Goal: Communication & Community: Answer question/provide support

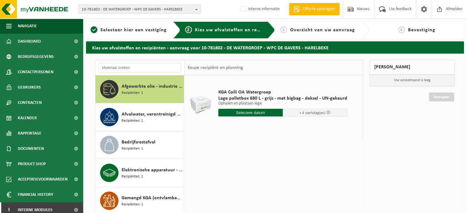
click at [263, 179] on div "KGA Colli OA Watergroep Lage palletbox 680 L - grijs - met bigbag - deksel - UN…" at bounding box center [274, 168] width 178 height 184
click at [335, 162] on div "KGA Colli OA Watergroep Lage palletbox 680 L - grijs - met bigbag - deksel - UN…" at bounding box center [274, 168] width 178 height 184
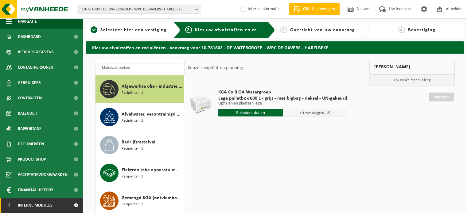
drag, startPoint x: 33, startPoint y: 201, endPoint x: 36, endPoint y: 198, distance: 3.9
click at [33, 201] on span "Interne modules" at bounding box center [35, 205] width 35 height 15
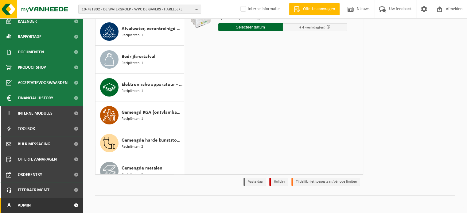
scroll to position [86, 0]
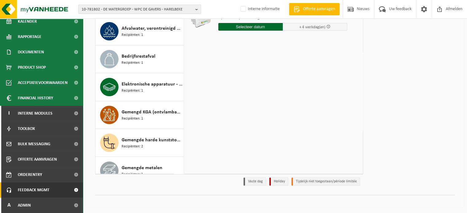
click at [46, 187] on span "Feedback MGMT" at bounding box center [34, 190] width 32 height 15
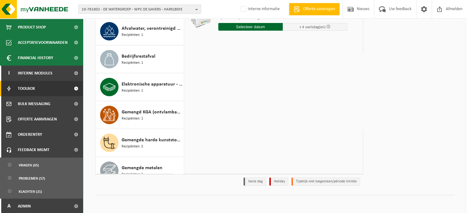
scroll to position [138, 0]
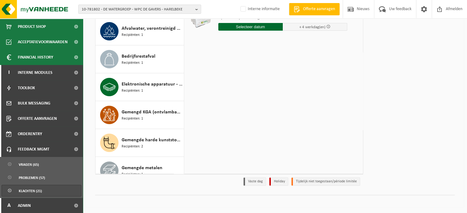
click at [42, 192] on link "Klachten (21)" at bounding box center [42, 191] width 80 height 12
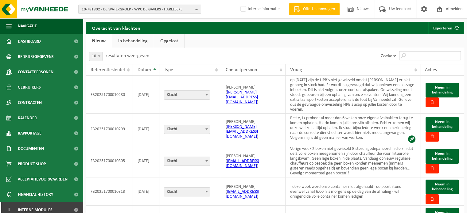
click at [426, 56] on input "Zoeken:" at bounding box center [430, 55] width 62 height 9
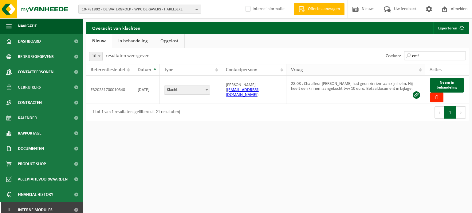
drag, startPoint x: 433, startPoint y: 56, endPoint x: 386, endPoint y: 66, distance: 47.8
click at [386, 66] on div "10 25 50 100 10 resultaten weergeven Zoeken: cmf Referentiesleutel Datum Type C…" at bounding box center [277, 84] width 383 height 73
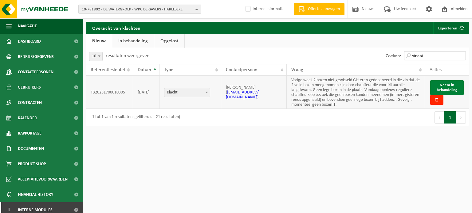
type input "sinaai"
click at [450, 86] on span "Neem in behandeling" at bounding box center [446, 87] width 21 height 9
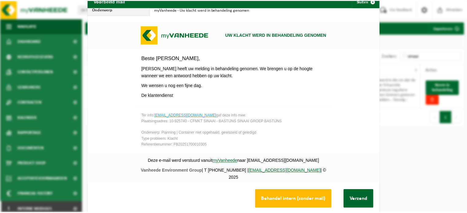
scroll to position [23, 0]
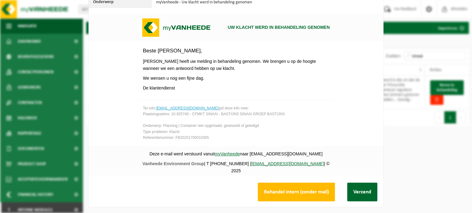
click at [288, 186] on button "Behandel intern (zonder mail)" at bounding box center [296, 192] width 77 height 19
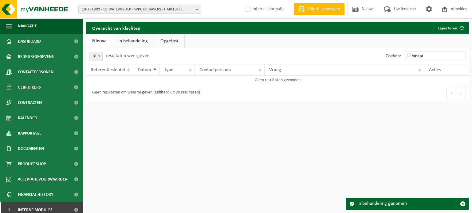
click at [129, 45] on link "In behandeling" at bounding box center [133, 41] width 42 height 14
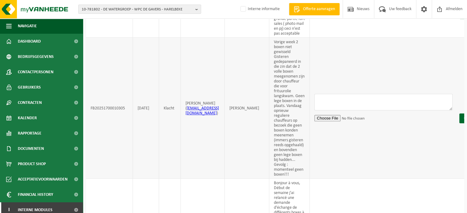
scroll to position [345, 0]
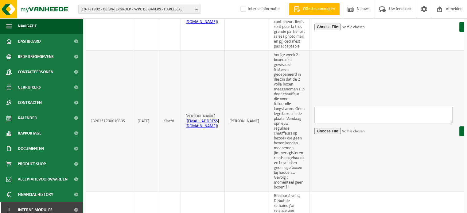
click at [369, 123] on textarea at bounding box center [384, 115] width 138 height 17
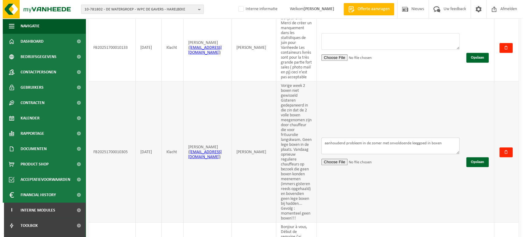
scroll to position [312, 0]
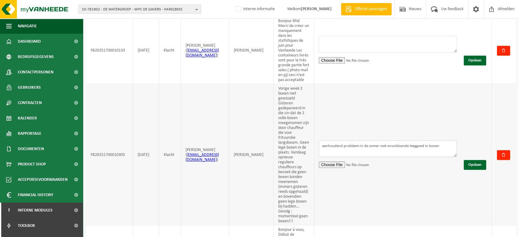
click at [457, 154] on textarea "aanhoudend probleem in de zomer met onvoldoende leeggoed in boxen" at bounding box center [388, 148] width 138 height 17
click at [471, 170] on button "Opslaan" at bounding box center [475, 165] width 22 height 10
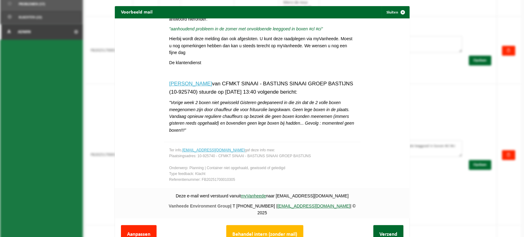
scroll to position [23, 0]
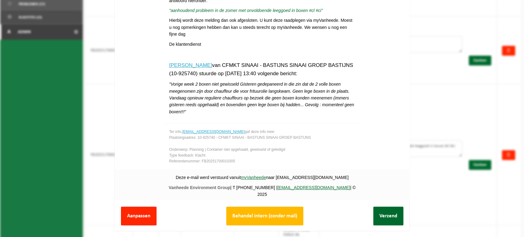
click at [145, 207] on button "Aanpassen" at bounding box center [139, 216] width 36 height 19
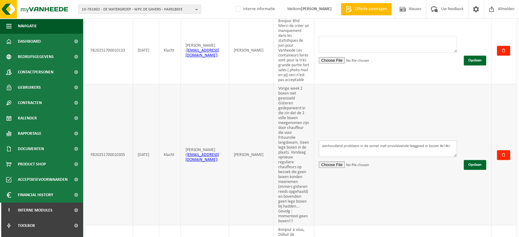
click at [457, 155] on textarea "aanhoudend probleem in de zomer met onvoldoende leeggoed in boxen #cl #ci" at bounding box center [388, 148] width 138 height 17
click at [457, 154] on textarea "aanhoudend probleem in de zomer met onvoldoende leeggoed in boxen #cl #ci" at bounding box center [388, 148] width 138 height 17
type textarea "aanhoudend probleem in de zomer met onvoldoende leeggoed in boxen #cl #SWS"
click at [471, 170] on button "Opslaan" at bounding box center [475, 165] width 22 height 10
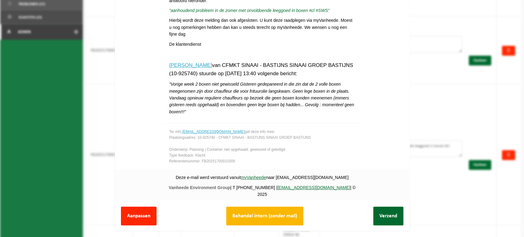
click at [274, 210] on button "Behandel intern (zonder mail)" at bounding box center [264, 216] width 77 height 19
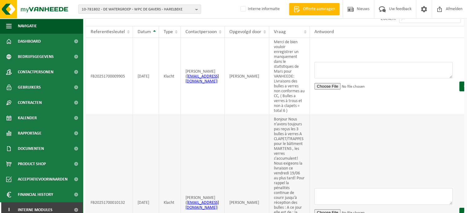
scroll to position [0, 0]
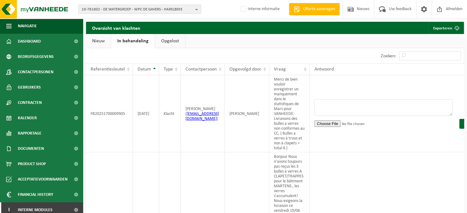
click at [99, 44] on link "Nieuw" at bounding box center [98, 41] width 25 height 14
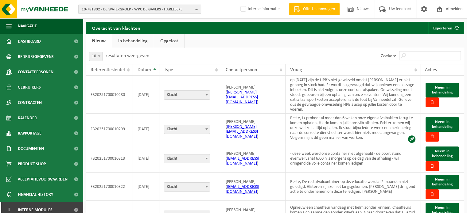
click at [117, 10] on span "10-781802 - DE WATERGROEP - WPC DE GAVERS - HARELBEKE" at bounding box center [137, 9] width 111 height 9
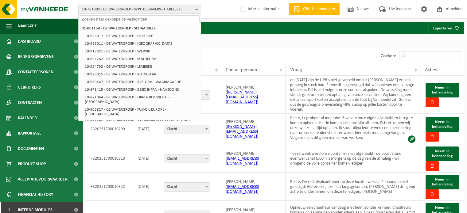
paste input "10-751654"
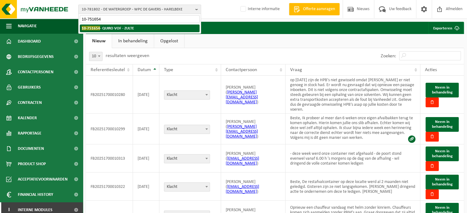
type input "10-751654"
click at [112, 26] on strong "10-751654 - QUIRO VOF - ZULTE" at bounding box center [108, 28] width 52 height 5
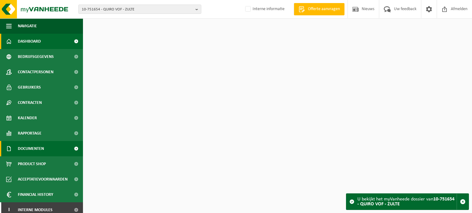
drag, startPoint x: 41, startPoint y: 147, endPoint x: 39, endPoint y: 150, distance: 3.3
click at [41, 147] on span "Documenten" at bounding box center [31, 148] width 26 height 15
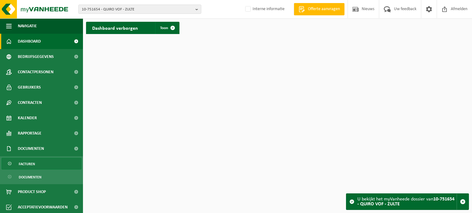
click at [17, 166] on link "Facturen" at bounding box center [42, 164] width 80 height 12
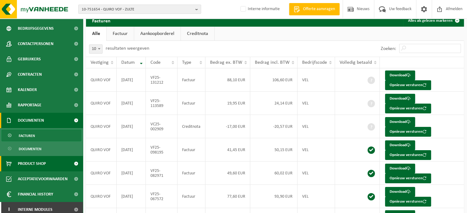
scroll to position [32, 0]
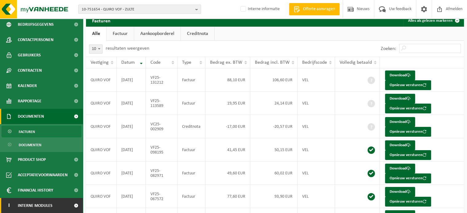
click at [33, 202] on span "Interne modules" at bounding box center [35, 205] width 35 height 15
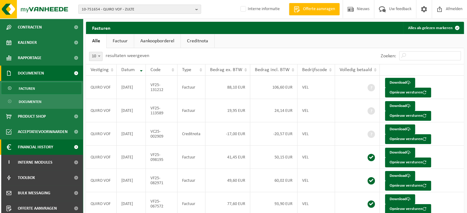
scroll to position [124, 0]
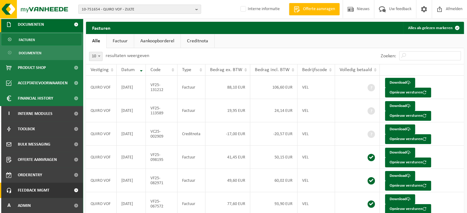
click at [33, 189] on span "Feedback MGMT" at bounding box center [34, 190] width 32 height 15
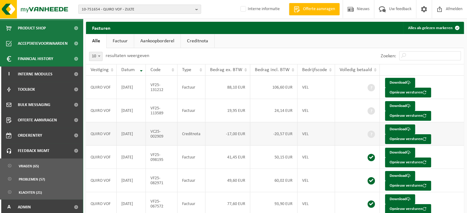
scroll to position [166, 0]
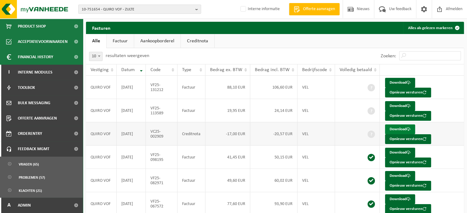
click at [401, 128] on link "Download" at bounding box center [400, 130] width 30 height 10
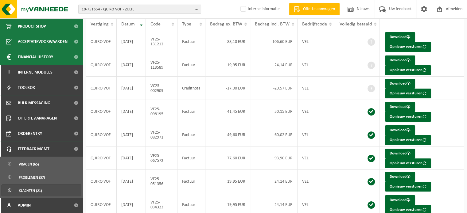
scroll to position [46, 0]
click at [21, 193] on span "Klachten (21)" at bounding box center [30, 191] width 23 height 12
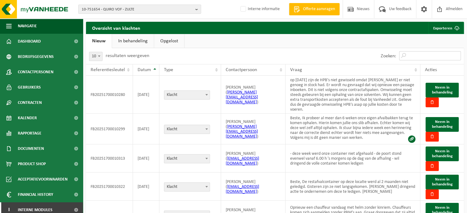
click at [419, 57] on input "Zoeken:" at bounding box center [430, 55] width 62 height 9
type input "q"
click at [327, 136] on td "Beste, Ik probeer al meer dan 6 weken onze eigen afvalbakken terug te komen oph…" at bounding box center [353, 129] width 135 height 31
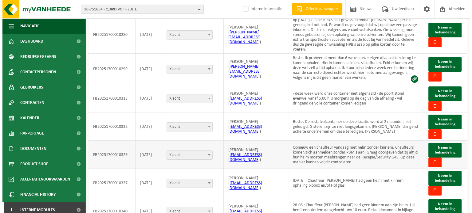
scroll to position [46, 0]
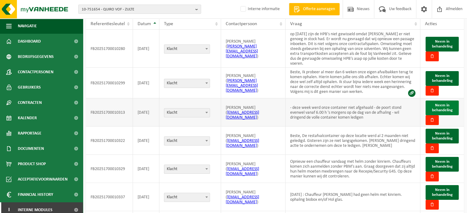
click at [436, 112] on span "Neem in behandeling" at bounding box center [442, 108] width 21 height 9
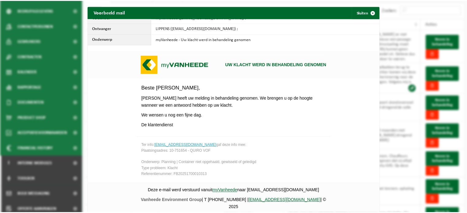
scroll to position [35, 0]
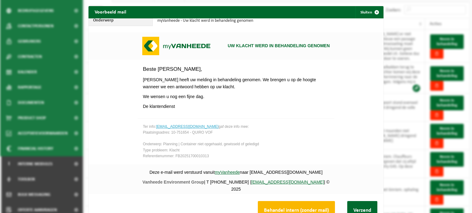
click at [276, 207] on button "Behandel intern (zonder mail)" at bounding box center [296, 210] width 77 height 19
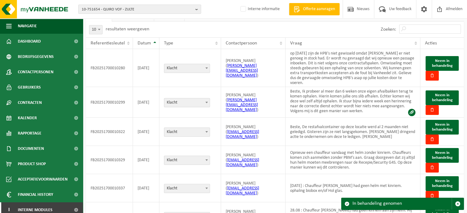
scroll to position [0, 0]
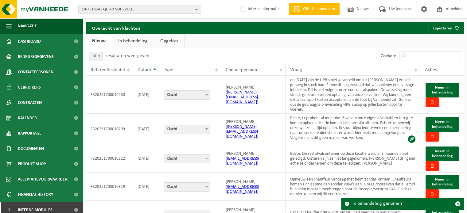
click at [112, 35] on link "In behandeling" at bounding box center [133, 41] width 42 height 14
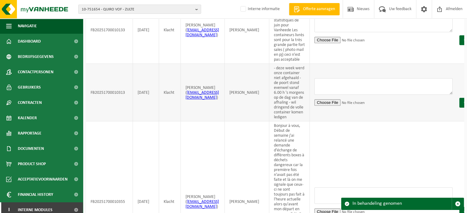
scroll to position [338, 0]
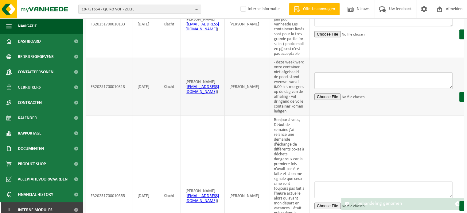
click at [414, 89] on textarea at bounding box center [384, 80] width 138 height 17
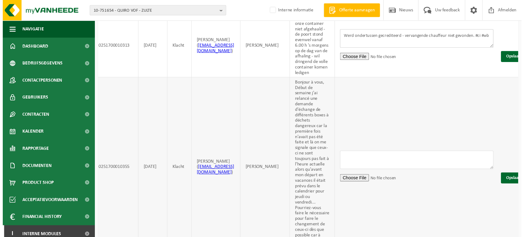
scroll to position [0, 11]
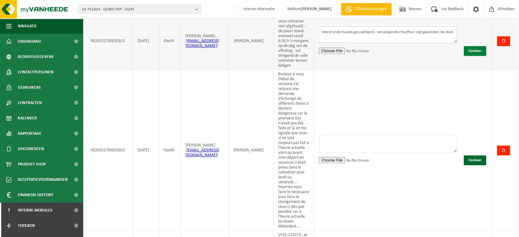
type textarea "Werd ondertussen gecrediteerd - vervangende chauffeur niet gevonden. #ci #wb"
click at [471, 56] on button "Opslaan" at bounding box center [475, 51] width 22 height 10
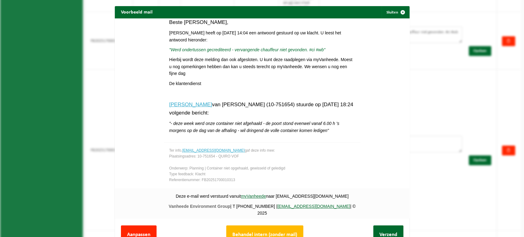
scroll to position [23, 0]
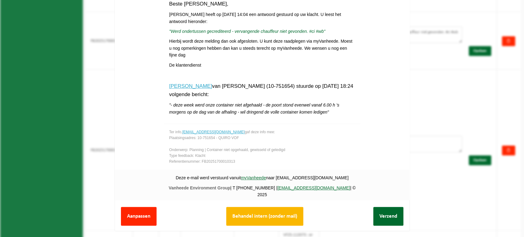
click at [230, 207] on button "Behandel intern (zonder mail)" at bounding box center [264, 216] width 77 height 19
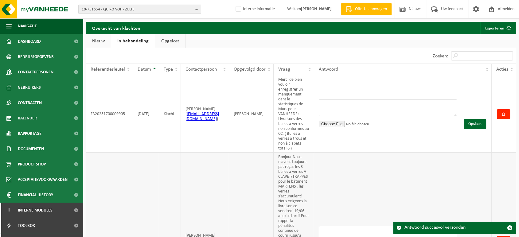
scroll to position [0, 0]
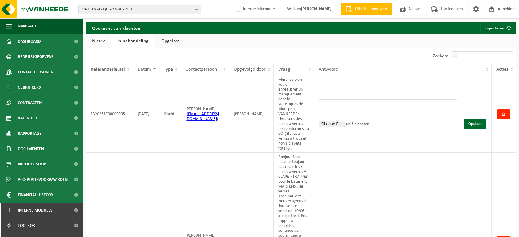
click at [129, 10] on span "10-751654 - QUIRO VOF - ZULTE" at bounding box center [137, 9] width 111 height 9
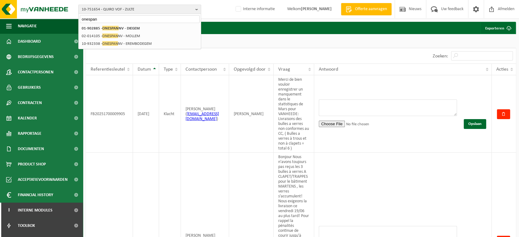
type input "onespan"
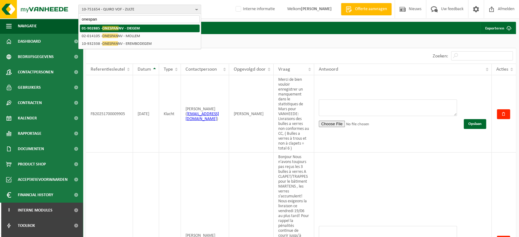
click at [127, 25] on li "01-902885 - ONESPAN NV - DIEGEM" at bounding box center [140, 29] width 120 height 8
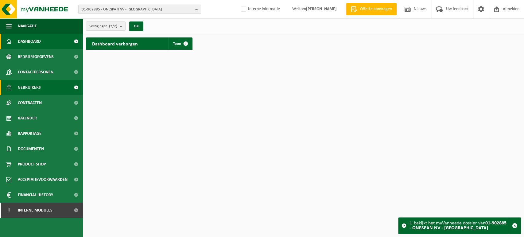
click at [41, 90] on link "Gebruikers" at bounding box center [41, 87] width 83 height 15
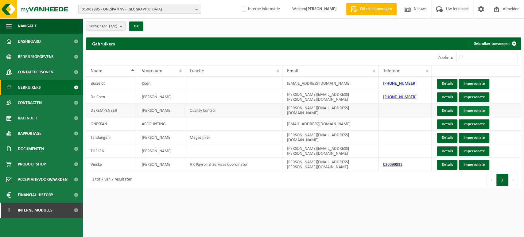
click at [474, 112] on link "Impersonate" at bounding box center [474, 111] width 31 height 10
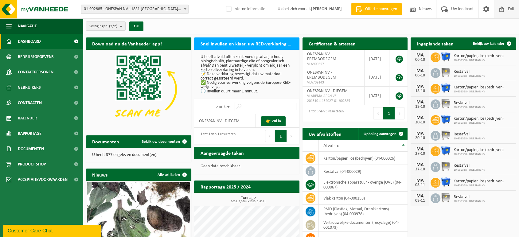
click at [510, 11] on span "Exit" at bounding box center [511, 9] width 10 height 18
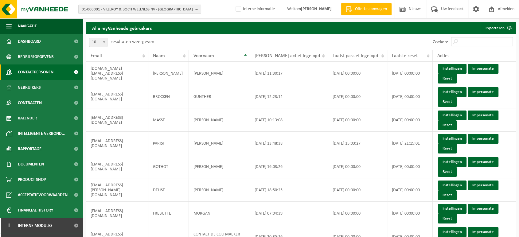
click at [53, 72] on span "Contactpersonen" at bounding box center [36, 71] width 36 height 15
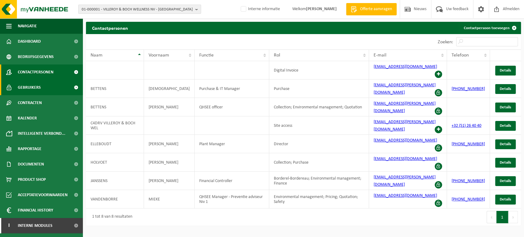
click at [39, 93] on span "Gebruikers" at bounding box center [29, 87] width 23 height 15
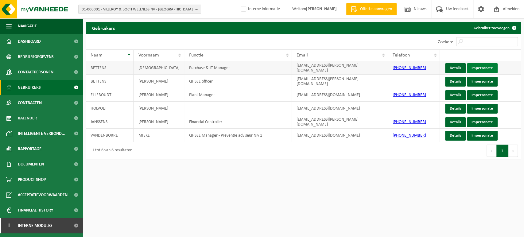
click at [479, 66] on link "Impersonate" at bounding box center [482, 68] width 31 height 10
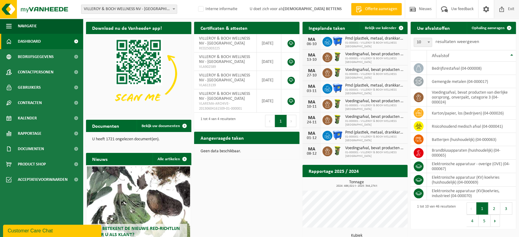
click at [511, 9] on span "Exit" at bounding box center [511, 9] width 10 height 18
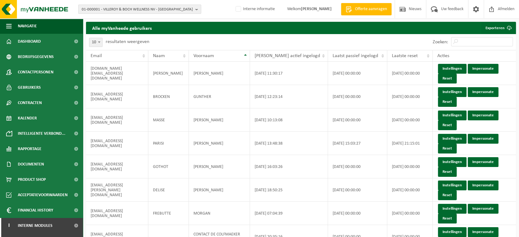
click at [122, 6] on span "01-000001 - VILLEROY & BOCH WELLNESS NV - [GEOGRAPHIC_DATA]" at bounding box center [137, 9] width 111 height 9
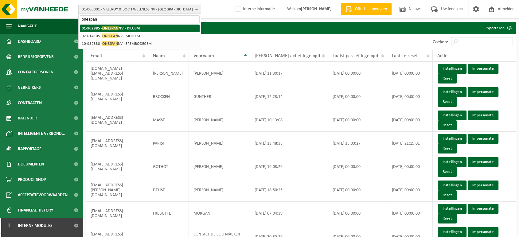
type input "onespan"
click at [120, 27] on strong "01-902885 - ONESPAN NV - DIEGEM" at bounding box center [111, 28] width 58 height 5
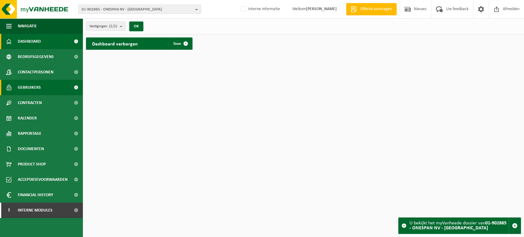
click at [51, 89] on link "Gebruikers" at bounding box center [41, 87] width 83 height 15
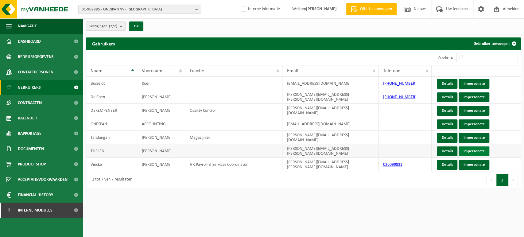
click at [479, 154] on link "Impersonate" at bounding box center [474, 152] width 31 height 10
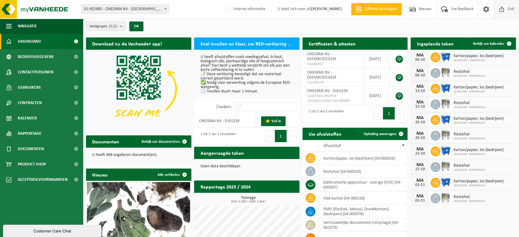
click at [513, 8] on span "Exit" at bounding box center [511, 9] width 10 height 18
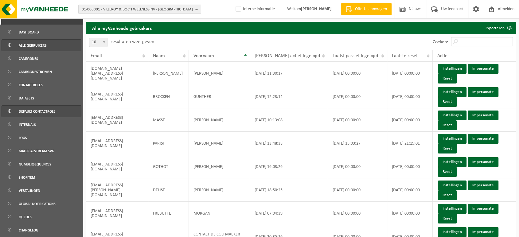
scroll to position [173, 0]
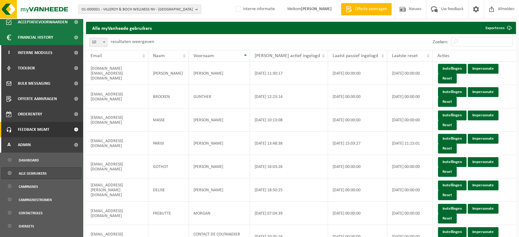
click at [45, 127] on span "Feedback MGMT" at bounding box center [34, 129] width 32 height 15
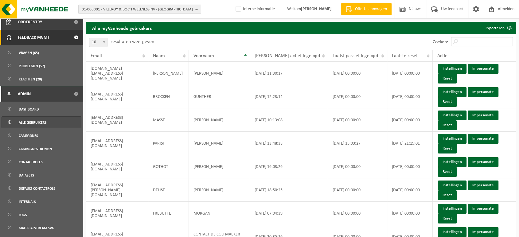
scroll to position [292, 0]
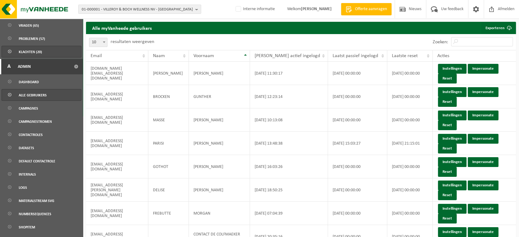
click at [30, 55] on span "Klachten (20)" at bounding box center [30, 52] width 23 height 12
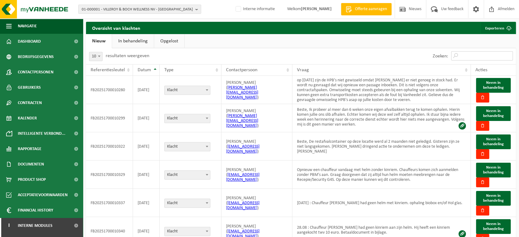
click at [471, 53] on input "Zoeken:" at bounding box center [482, 55] width 62 height 9
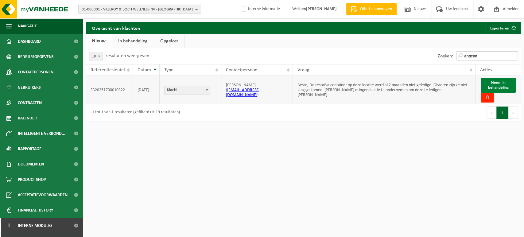
type input "anticim"
click at [505, 86] on span "Neem in behandeling" at bounding box center [498, 85] width 21 height 9
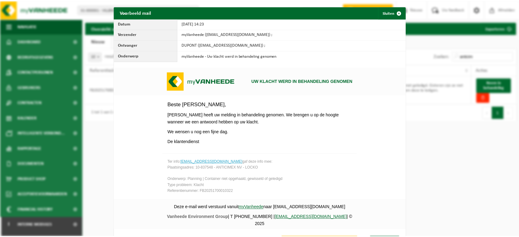
scroll to position [12, 0]
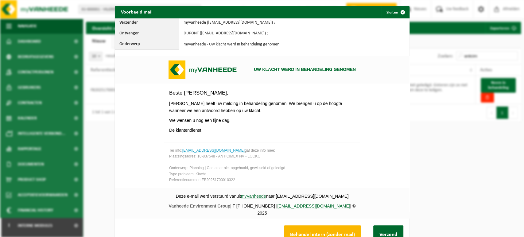
click at [311, 230] on button "Behandel intern (zonder mail)" at bounding box center [322, 234] width 77 height 19
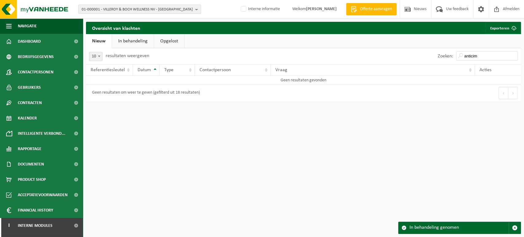
drag, startPoint x: 133, startPoint y: 31, endPoint x: 133, endPoint y: 34, distance: 3.1
click at [133, 34] on div "Overzicht van klachten Exporteren Startdatum: Einddatum: Download Even geduld. …" at bounding box center [303, 63] width 441 height 83
click at [131, 41] on link "In behandeling" at bounding box center [133, 41] width 42 height 14
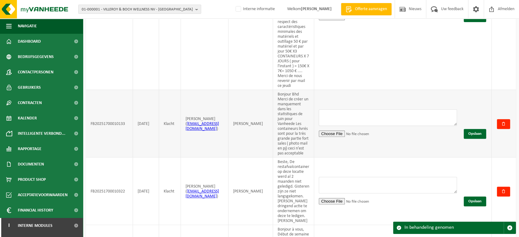
scroll to position [230, 0]
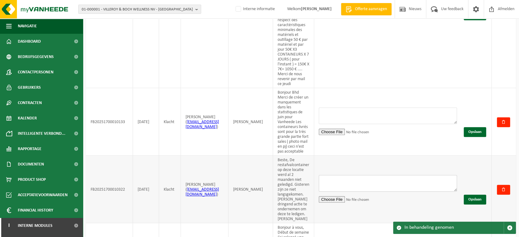
click at [436, 191] on textarea at bounding box center [388, 183] width 138 height 17
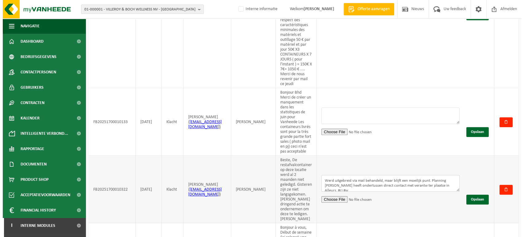
scroll to position [2, 0]
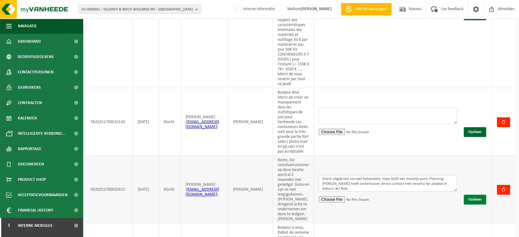
type textarea "Werd uitgebreid via mail behandeld, maar blijft een moeilijk punt. Planning Wan…"
click at [486, 205] on button "Opslaan" at bounding box center [475, 200] width 22 height 10
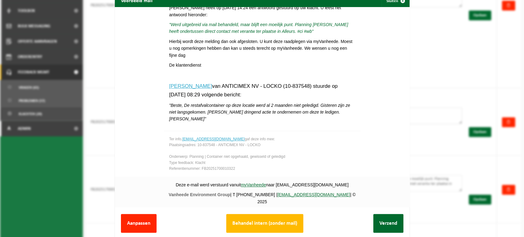
scroll to position [23, 0]
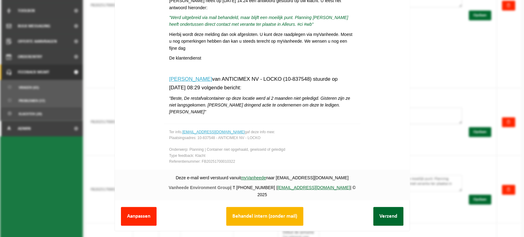
click at [275, 213] on button "Behandel intern (zonder mail)" at bounding box center [264, 216] width 77 height 19
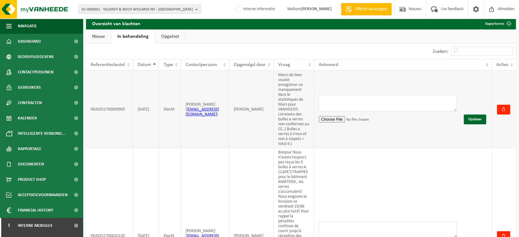
scroll to position [0, 0]
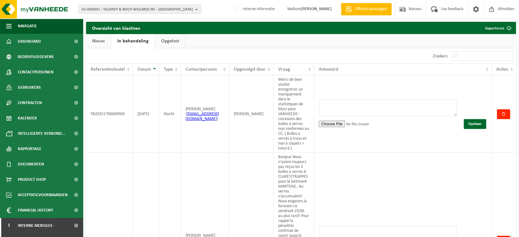
click at [104, 38] on link "Nieuw" at bounding box center [98, 41] width 25 height 14
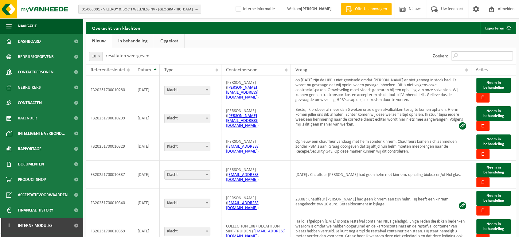
click at [467, 58] on input "Zoeken:" at bounding box center [482, 55] width 62 height 9
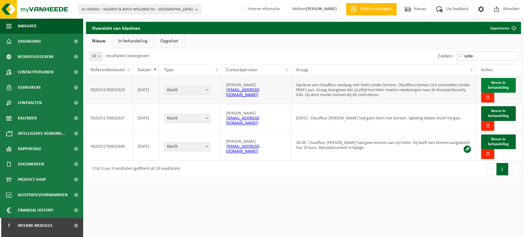
type input "sofie"
click at [510, 86] on button "Neem in behandeling" at bounding box center [498, 85] width 35 height 15
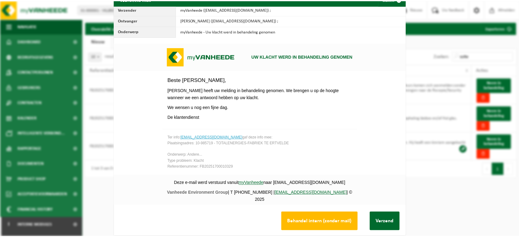
scroll to position [23, 0]
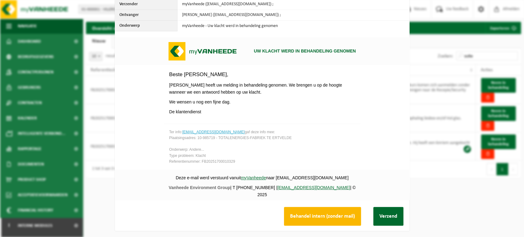
click at [309, 213] on button "Behandel intern (zonder mail)" at bounding box center [322, 216] width 77 height 19
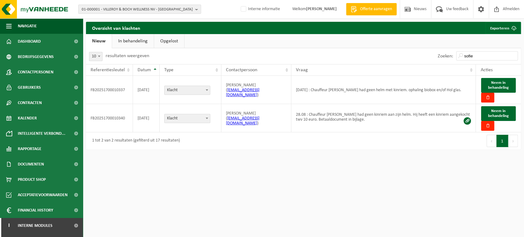
click at [132, 44] on link "In behandeling" at bounding box center [133, 41] width 42 height 14
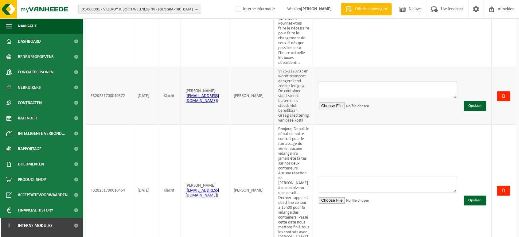
scroll to position [583, 0]
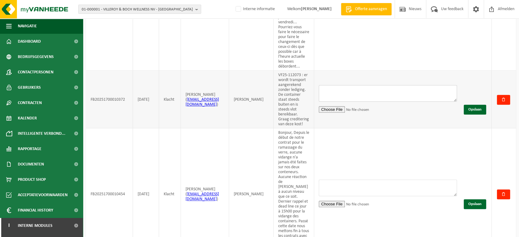
click at [405, 102] on textarea at bounding box center [388, 93] width 138 height 17
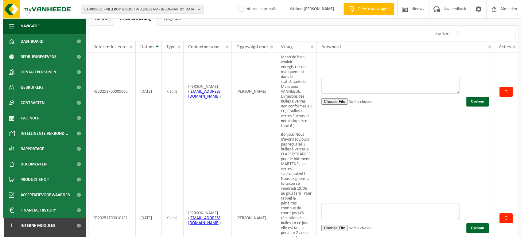
scroll to position [0, 0]
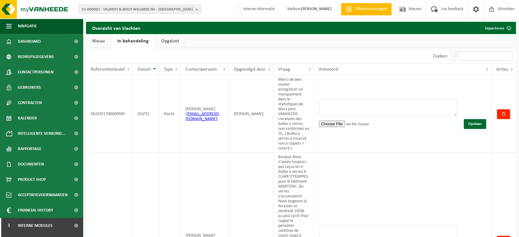
click at [483, 57] on input "Zoeken:" at bounding box center [482, 55] width 62 height 9
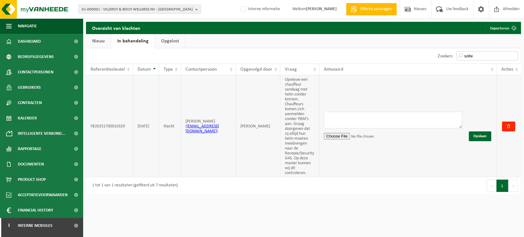
type input "sofie"
click at [393, 120] on textarea at bounding box center [393, 120] width 138 height 17
click at [424, 122] on textarea "Werd nog eens aangehaald bij dispatch." at bounding box center [393, 120] width 138 height 17
type textarea "Werd nog eens aangehaald bij dispatch."
click at [491, 136] on button "Opslaan" at bounding box center [480, 136] width 22 height 10
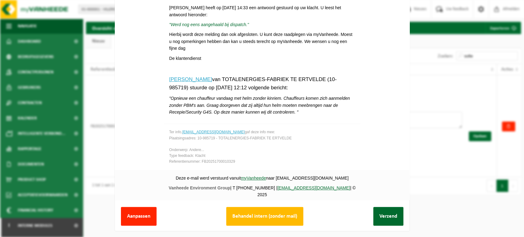
scroll to position [23, 0]
click at [248, 213] on button "Behandel intern (zonder mail)" at bounding box center [264, 216] width 77 height 19
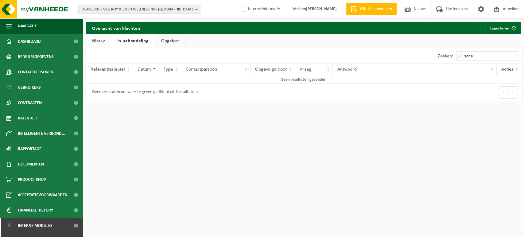
click at [111, 8] on span "01-000001 - VILLEROY & BOCH WELLNESS NV - ROESELARE" at bounding box center [137, 9] width 111 height 9
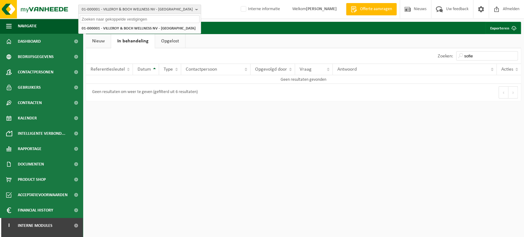
paste input "10-985719"
type input "10-985719"
click at [103, 24] on div "01-000001 - VILLEROY & BOCH WELLNESS NV - ROESELARE 10-985719 - TOTALENERGIES-F…" at bounding box center [140, 28] width 122 height 10
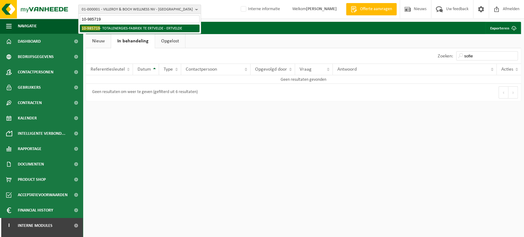
click at [111, 27] on li "10-985719 - TOTALENERGIES-FABRIEK TE ERTVELDE - ERTVELDE" at bounding box center [140, 29] width 120 height 8
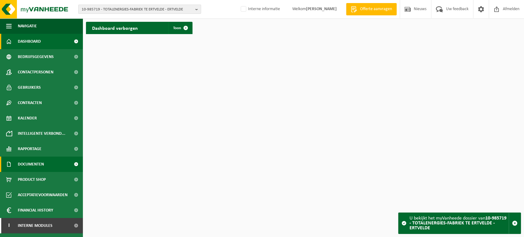
click at [40, 159] on span "Documenten" at bounding box center [31, 164] width 26 height 15
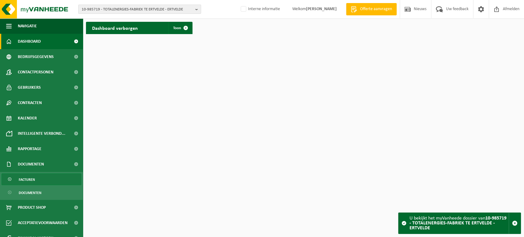
click at [27, 178] on span "Facturen" at bounding box center [27, 180] width 16 height 12
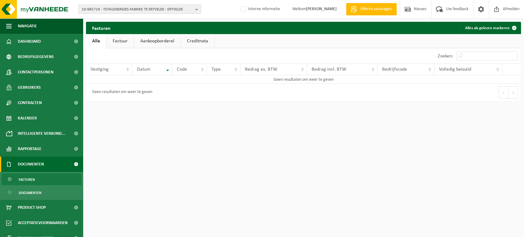
click at [144, 12] on span "10-985719 - TOTALENERGIES-FABRIEK TE ERTVELDE - ERTVELDE" at bounding box center [137, 9] width 111 height 9
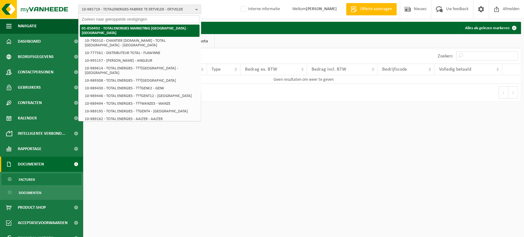
click at [135, 29] on strong "01-050492 - TOTALENERGIES MARKETING [GEOGRAPHIC_DATA] - [GEOGRAPHIC_DATA]" at bounding box center [135, 30] width 106 height 9
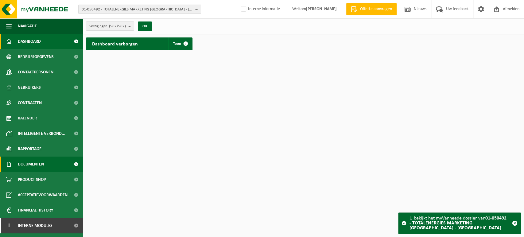
click at [32, 171] on span "Documenten" at bounding box center [31, 164] width 26 height 15
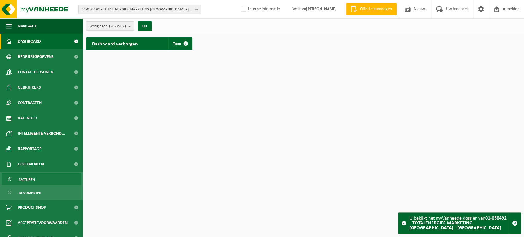
click at [20, 181] on span "Facturen" at bounding box center [27, 180] width 16 height 12
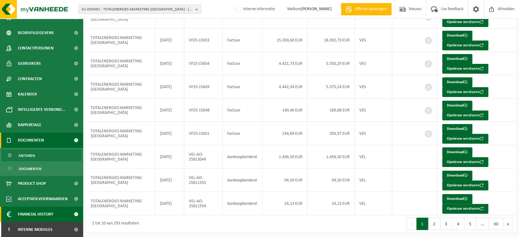
scroll to position [111, 0]
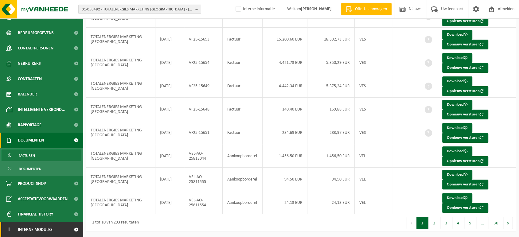
click at [39, 225] on span "Interne modules" at bounding box center [35, 229] width 35 height 15
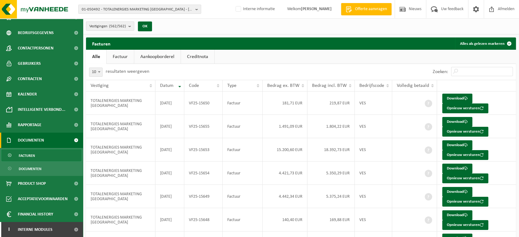
scroll to position [116, 0]
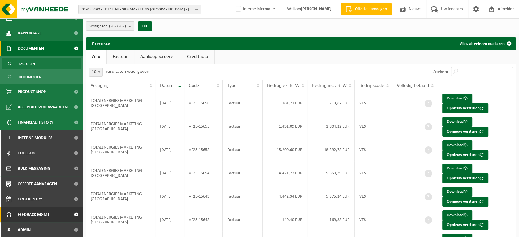
click at [37, 214] on span "Feedback MGMT" at bounding box center [34, 214] width 32 height 15
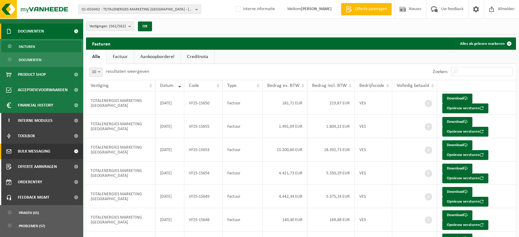
scroll to position [157, 0]
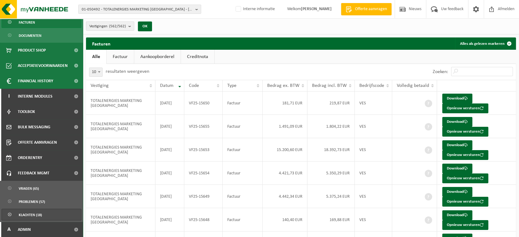
click at [29, 214] on span "Klachten (18)" at bounding box center [30, 215] width 23 height 12
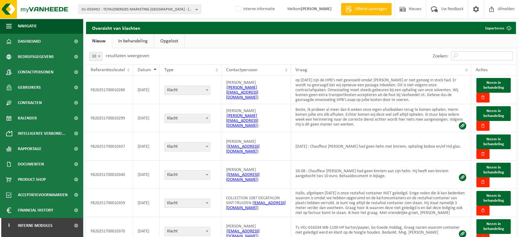
click at [491, 58] on input "Zoeken:" at bounding box center [482, 55] width 62 height 9
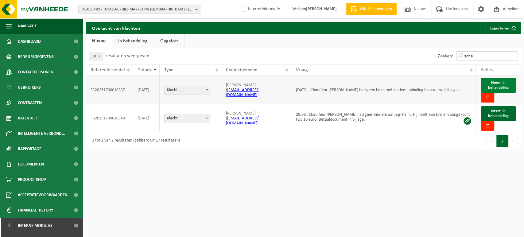
type input "sofie"
click at [500, 85] on span "Neem in behandeling" at bounding box center [498, 85] width 21 height 9
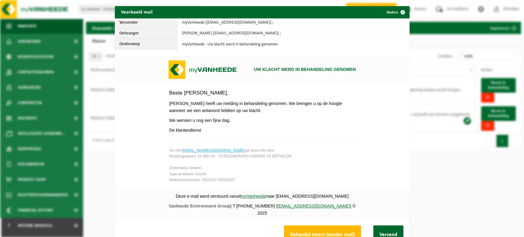
scroll to position [23, 0]
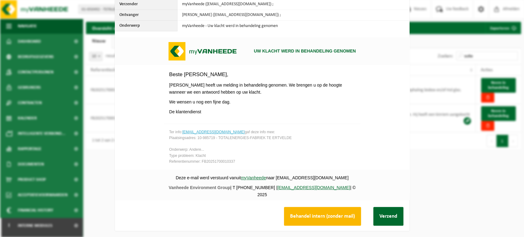
click at [325, 207] on button "Behandel intern (zonder mail)" at bounding box center [322, 216] width 77 height 19
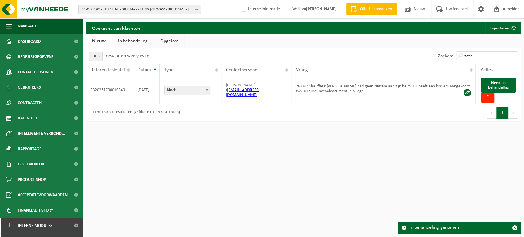
click at [135, 40] on link "In behandeling" at bounding box center [133, 41] width 42 height 14
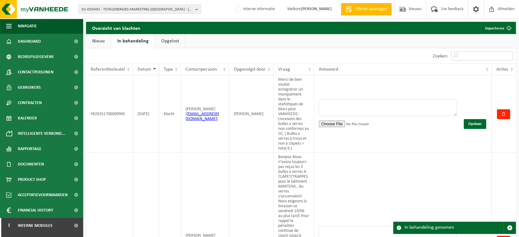
click at [472, 57] on input "Zoeken:" at bounding box center [482, 55] width 62 height 9
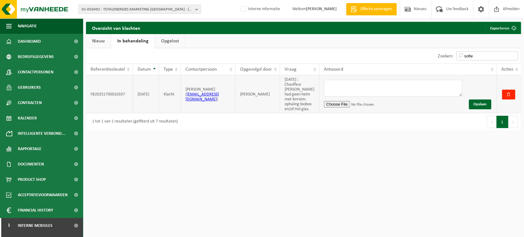
type input "sofie"
click at [364, 96] on textarea at bounding box center [393, 88] width 138 height 17
type textarea "Werd gemeld aan de dispatch. #cl #ci"
click at [485, 109] on button "Opslaan" at bounding box center [480, 105] width 22 height 10
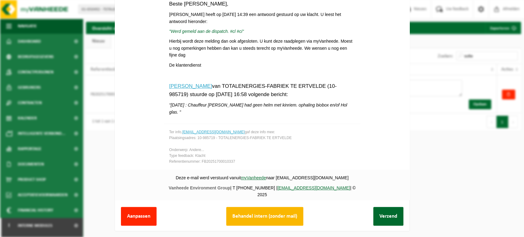
click at [268, 215] on button "Behandel intern (zonder mail)" at bounding box center [264, 216] width 77 height 19
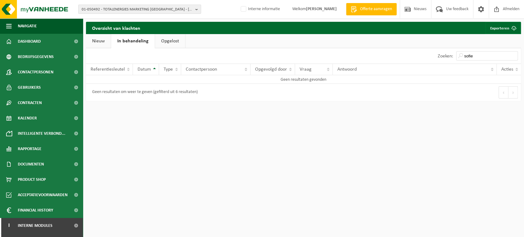
click at [301, 163] on div "01-050492 - TOTALENERGIES MARKETING BELGIUM - BRUSSEL 01-050492 - TOTALENERGIES…" at bounding box center [262, 118] width 524 height 237
click at [98, 42] on link "Nieuw" at bounding box center [98, 41] width 25 height 14
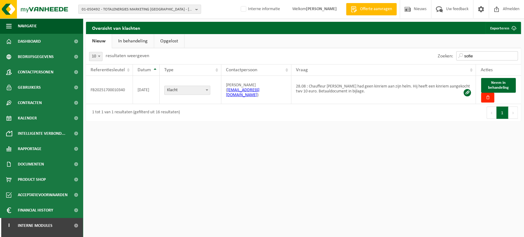
click at [497, 55] on input "sofie" at bounding box center [487, 55] width 62 height 9
click at [511, 84] on button "Neem in behandeling" at bounding box center [498, 85] width 35 height 15
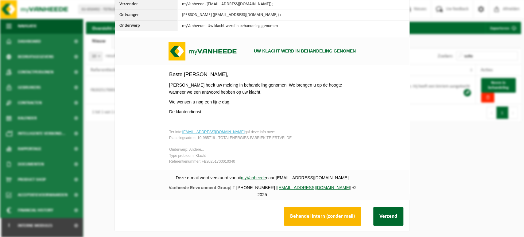
click at [309, 217] on button "Behandel intern (zonder mail)" at bounding box center [322, 216] width 77 height 19
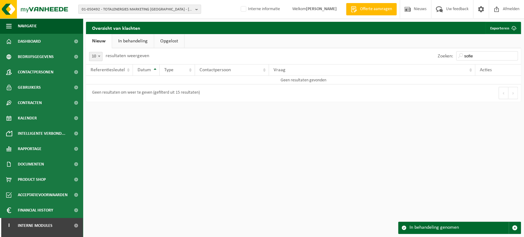
click at [138, 43] on link "In behandeling" at bounding box center [133, 41] width 42 height 14
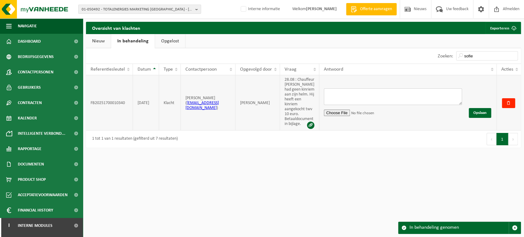
click at [423, 97] on textarea at bounding box center [393, 96] width 138 height 17
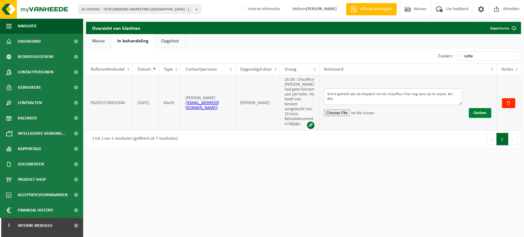
type textarea "Werd gemeld aan de dispatch om de chauffeur hier nog eens op te wijzen. #ci #hk"
click at [491, 115] on button "Opslaan" at bounding box center [480, 113] width 22 height 10
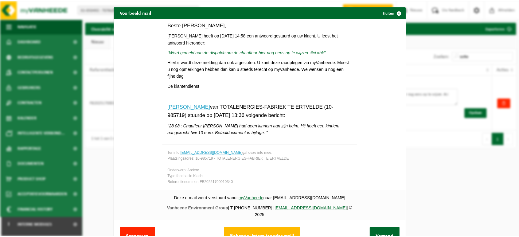
scroll to position [82, 0]
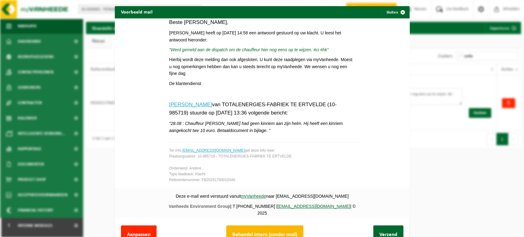
click at [291, 227] on button "Behandel intern (zonder mail)" at bounding box center [264, 234] width 77 height 19
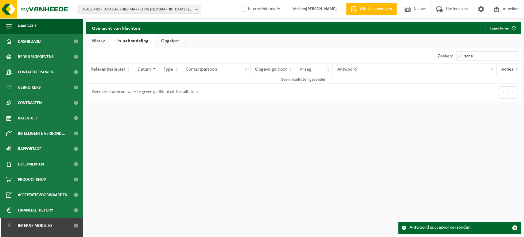
click at [174, 41] on link "Opgelost" at bounding box center [170, 41] width 30 height 14
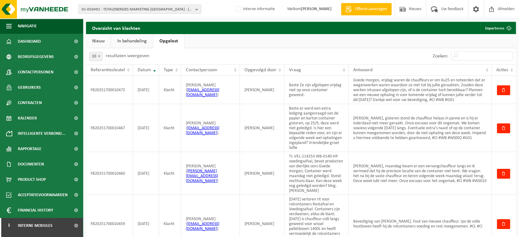
click at [134, 9] on span "01-050492 - TOTALENERGIES MARKETING [GEOGRAPHIC_DATA] - [GEOGRAPHIC_DATA]" at bounding box center [137, 9] width 111 height 9
paste input "10-985733"
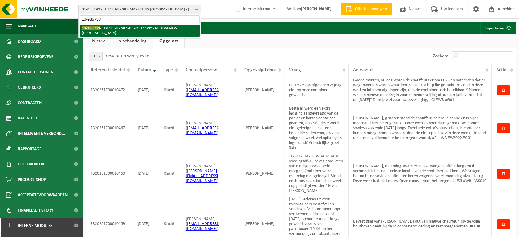
type input "10-985733"
click at [101, 28] on li "10-985733 - TOTALENERGIES-DEPOT MARLY - NEDER-OVER-HEEMBEEK" at bounding box center [140, 31] width 120 height 12
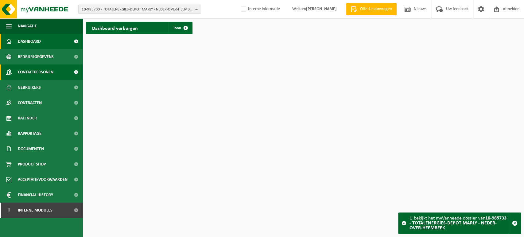
click at [44, 69] on span "Contactpersonen" at bounding box center [36, 71] width 36 height 15
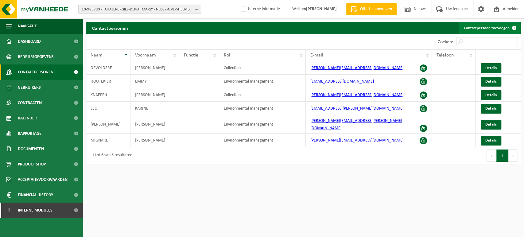
click at [504, 28] on link "Contactpersoon toevoegen" at bounding box center [489, 28] width 61 height 12
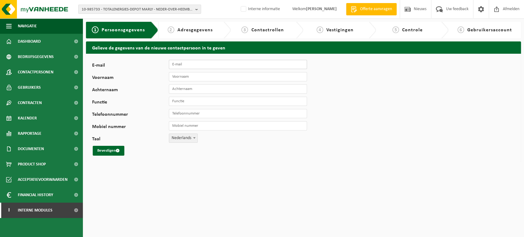
click at [204, 63] on input "E-mail" at bounding box center [238, 64] width 138 height 9
paste input "[EMAIL_ADDRESS][DOMAIN_NAME]"
type input "[EMAIL_ADDRESS][DOMAIN_NAME]"
click at [201, 77] on input "Voornaam" at bounding box center [238, 76] width 138 height 9
type input "JAN"
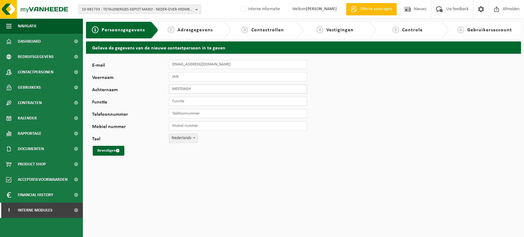
type input "MESTDAGH"
click at [103, 150] on button "Bevestigen" at bounding box center [109, 151] width 32 height 10
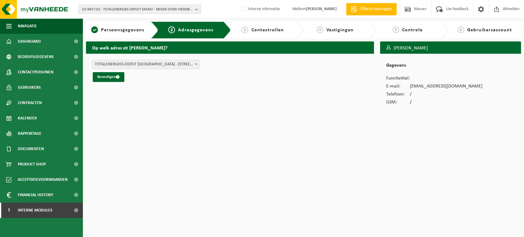
click at [164, 64] on span "TOTALENERGIES-DEPOT [GEOGRAPHIC_DATA] - [STREET_ADDRESS] NEDER-OVER-[GEOGRAPHIC…" at bounding box center [145, 64] width 107 height 9
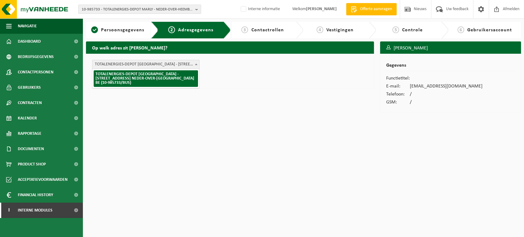
click at [164, 64] on span "TOTALENERGIES-DEPOT [GEOGRAPHIC_DATA] - [STREET_ADDRESS] NEDER-OVER-[GEOGRAPHIC…" at bounding box center [145, 64] width 107 height 9
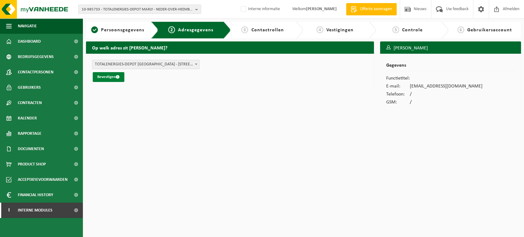
click at [110, 74] on button "Bevestigen" at bounding box center [109, 77] width 32 height 10
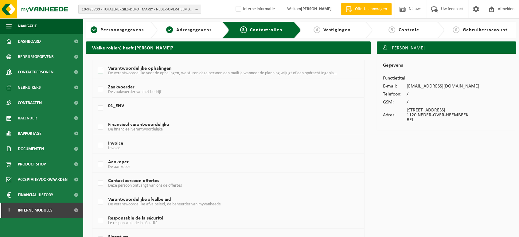
click at [156, 68] on label "Verantwoordelijke ophalingen De verantwoordelijke voor de ophalingen, we sturen…" at bounding box center [217, 70] width 242 height 9
click at [96, 63] on input "Verantwoordelijke ophalingen De verantwoordelijke voor de ophalingen, we sturen…" at bounding box center [95, 63] width 0 height 0
checkbox input "true"
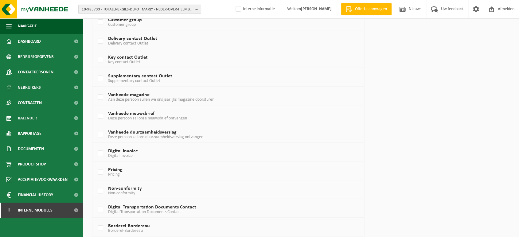
scroll to position [372, 0]
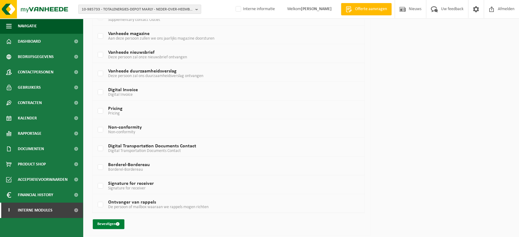
click at [103, 223] on button "Bevestigen" at bounding box center [109, 224] width 32 height 10
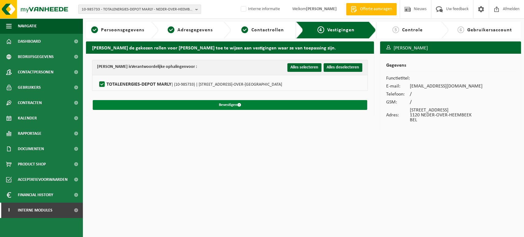
click at [132, 100] on form "[PERSON_NAME] is Verantwoordelijke ophalingen voor : Alles selecteren Alles des…" at bounding box center [230, 85] width 276 height 50
click at [239, 106] on span "submit" at bounding box center [239, 105] width 4 height 4
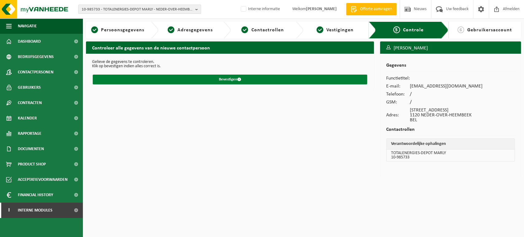
click at [219, 76] on button "Bevestigen" at bounding box center [230, 80] width 275 height 10
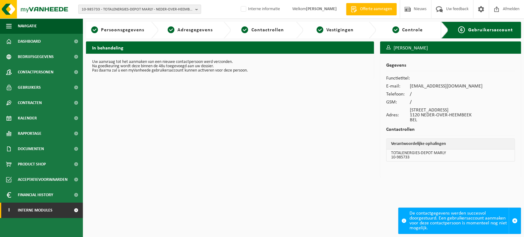
click at [62, 213] on link "I Interne modules" at bounding box center [41, 210] width 83 height 15
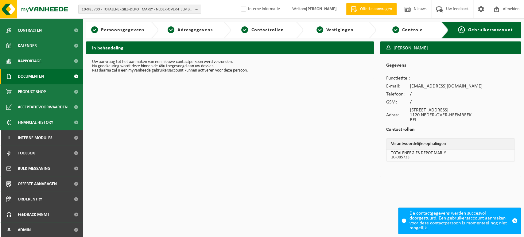
scroll to position [73, 0]
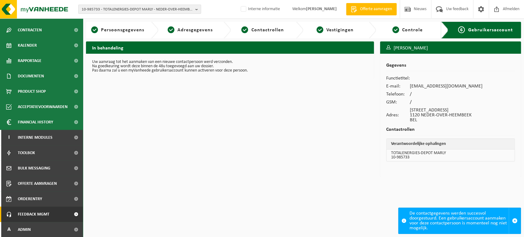
click at [45, 216] on span "Feedback MGMT" at bounding box center [34, 214] width 32 height 15
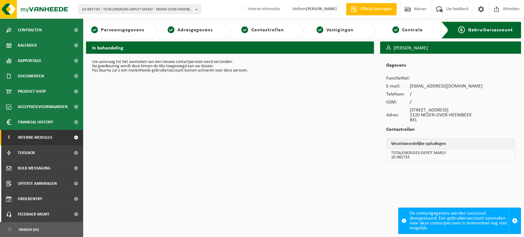
scroll to position [114, 0]
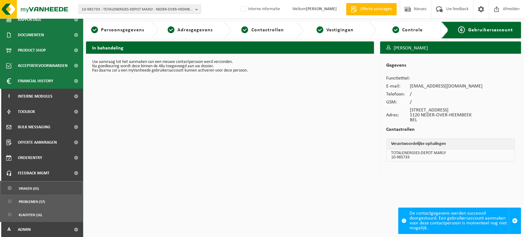
click at [37, 189] on span "Vragen (65)" at bounding box center [29, 189] width 20 height 12
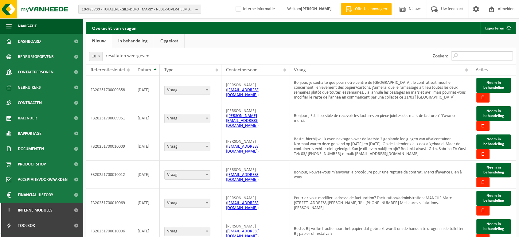
click at [483, 54] on input "Zoeken:" at bounding box center [482, 55] width 62 height 9
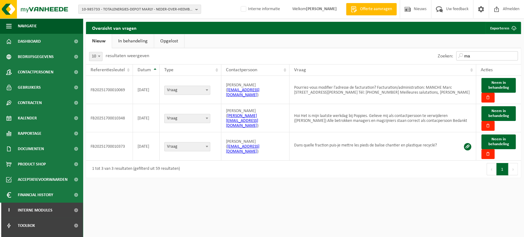
type input "m"
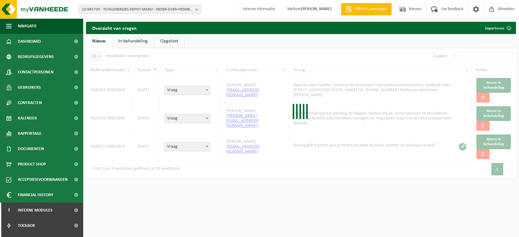
paste input "jan.mestdagh@totalenergies.com"
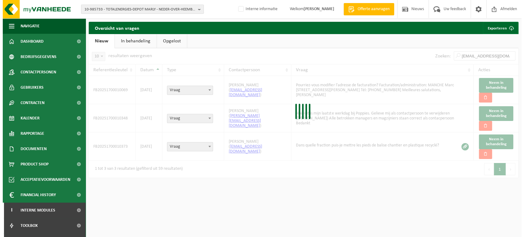
scroll to position [0, 12]
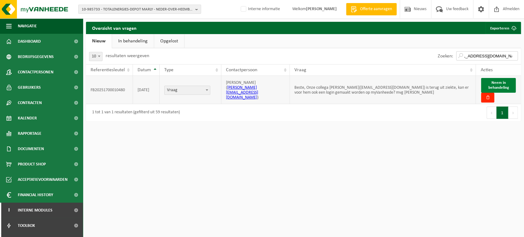
type input "jan.mestdagh@totalenergies.com"
click at [505, 85] on span "Neem in behandeling" at bounding box center [498, 85] width 21 height 9
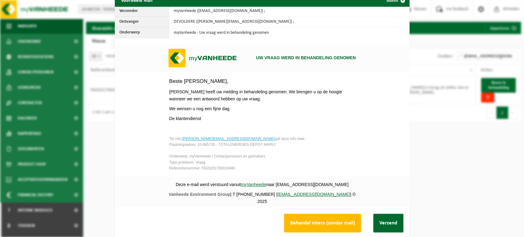
scroll to position [23, 0]
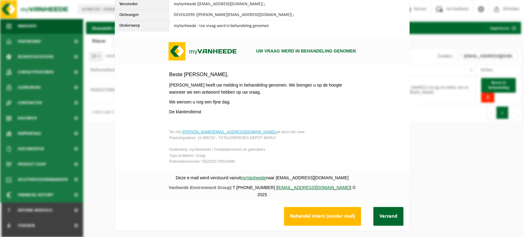
drag, startPoint x: 378, startPoint y: 209, endPoint x: 387, endPoint y: 195, distance: 17.2
click at [378, 209] on button "Verzend" at bounding box center [388, 216] width 30 height 19
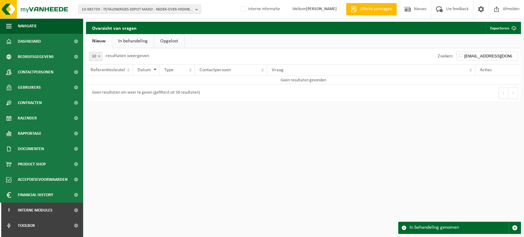
click at [127, 40] on link "In behandeling" at bounding box center [133, 41] width 42 height 14
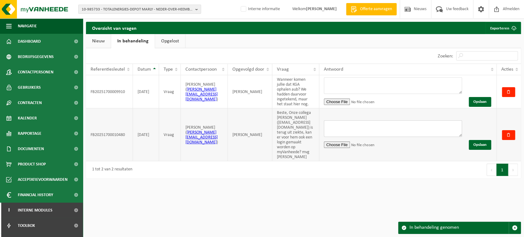
click at [433, 123] on textarea at bounding box center [393, 128] width 138 height 17
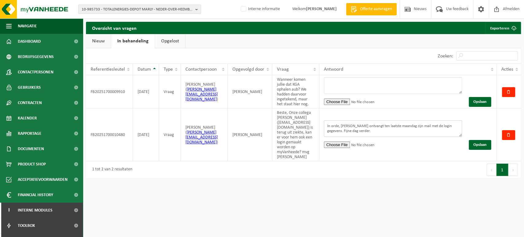
scroll to position [0, 74]
type textarea "In orde, Jan ontvangt ten laatste maandag zijn mail met de login gegevens. Fijn…"
click at [479, 140] on button "Opslaan" at bounding box center [480, 145] width 22 height 10
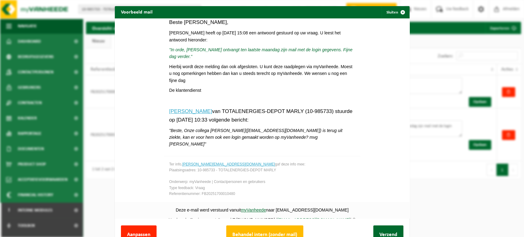
scroll to position [23, 0]
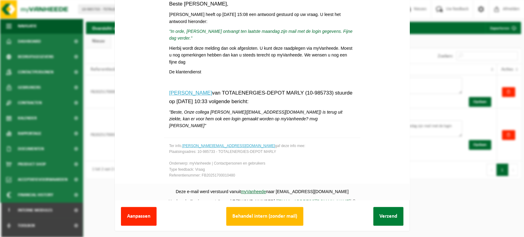
click at [383, 207] on button "Verzend" at bounding box center [388, 216] width 30 height 19
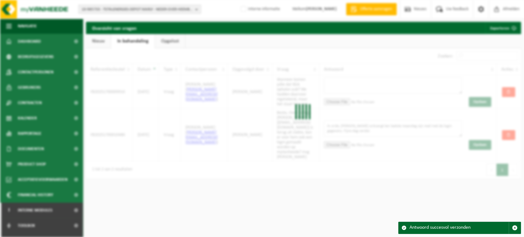
scroll to position [0, 0]
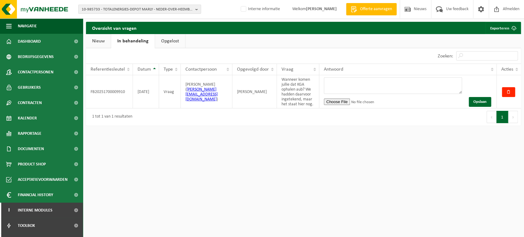
click at [99, 42] on link "Nieuw" at bounding box center [98, 41] width 25 height 14
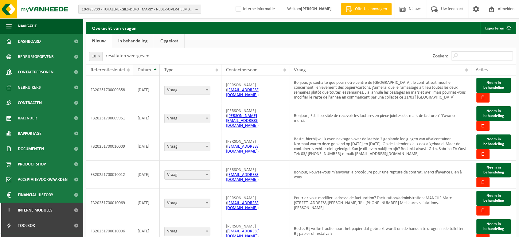
click at [147, 68] on span "Datum" at bounding box center [145, 70] width 14 height 5
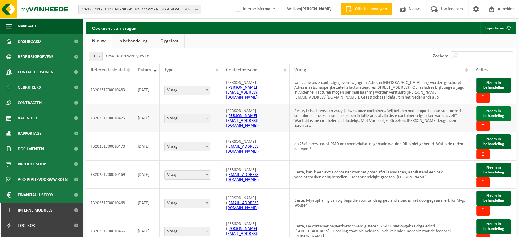
click at [496, 111] on span "Neem in behandeling" at bounding box center [493, 113] width 21 height 9
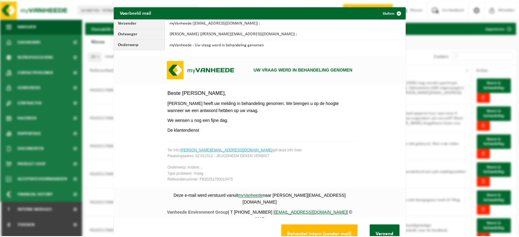
scroll to position [23, 0]
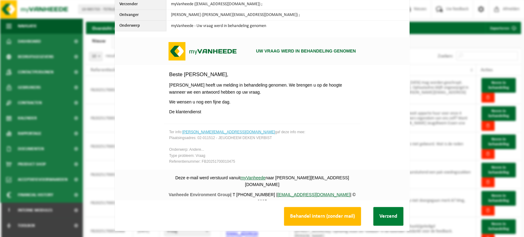
click at [385, 212] on button "Verzend" at bounding box center [388, 216] width 30 height 19
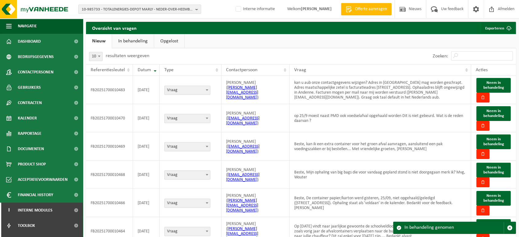
click at [127, 42] on link "In behandeling" at bounding box center [133, 41] width 42 height 14
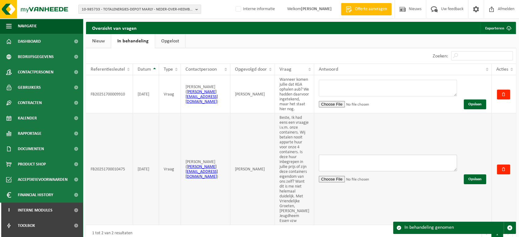
click at [360, 171] on textarea at bounding box center [388, 163] width 138 height 17
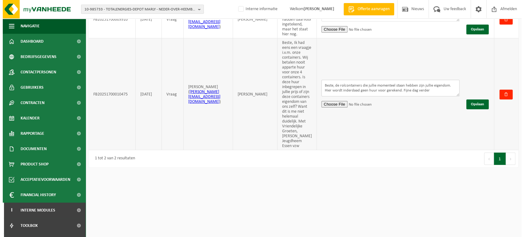
scroll to position [76, 0]
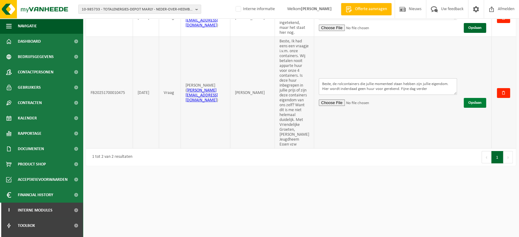
type textarea "Beste, de rolcontainers die jullie momenteel staan hebben zijn jullie eigendom.…"
click at [474, 108] on button "Opslaan" at bounding box center [475, 103] width 22 height 10
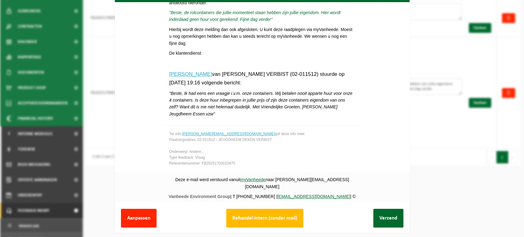
scroll to position [23, 0]
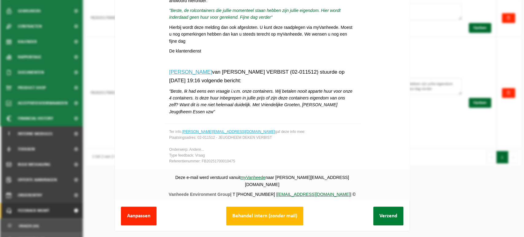
click at [381, 209] on button "Verzend" at bounding box center [388, 216] width 30 height 19
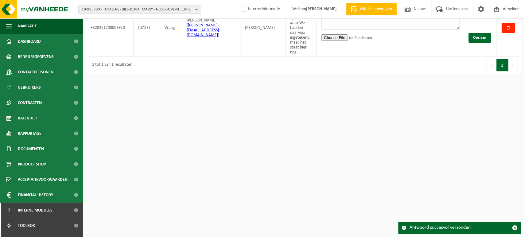
scroll to position [18, 0]
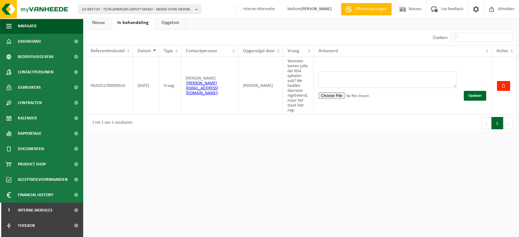
click at [95, 23] on link "Nieuw" at bounding box center [98, 23] width 25 height 14
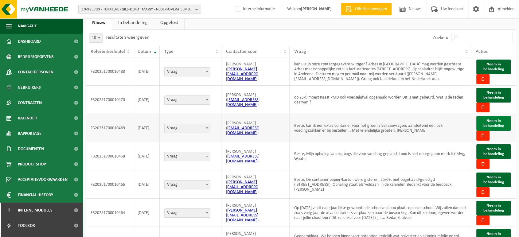
click at [499, 122] on span "Neem in behandeling" at bounding box center [493, 123] width 21 height 9
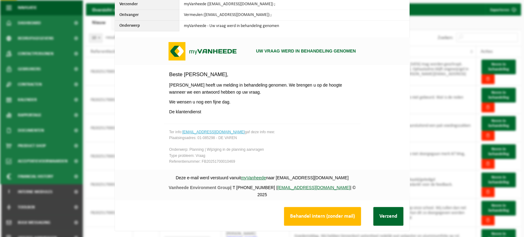
scroll to position [23, 0]
drag, startPoint x: 375, startPoint y: 207, endPoint x: 317, endPoint y: 154, distance: 78.7
click at [376, 208] on button "Verzend" at bounding box center [388, 216] width 30 height 19
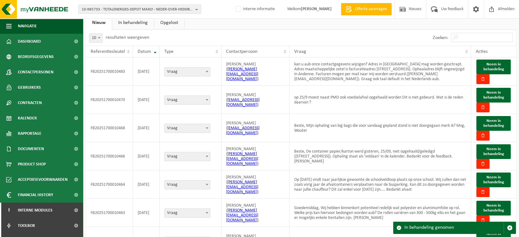
click at [122, 24] on link "In behandeling" at bounding box center [133, 23] width 42 height 14
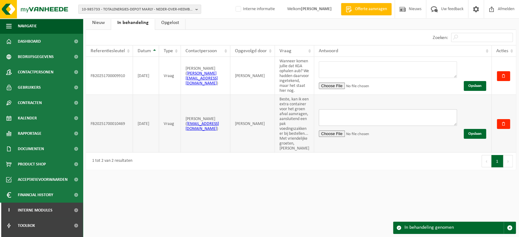
click at [367, 126] on textarea at bounding box center [388, 117] width 138 height 17
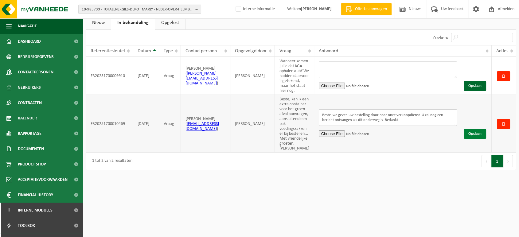
type textarea "Beste, we geven uw bestelling door naar onze verkoopdienst. U zal nog een beric…"
click at [477, 139] on button "Opslaan" at bounding box center [475, 134] width 22 height 10
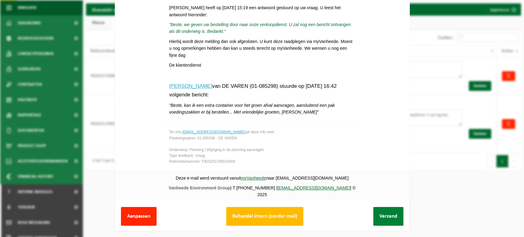
click at [385, 213] on button "Verzend" at bounding box center [388, 216] width 30 height 19
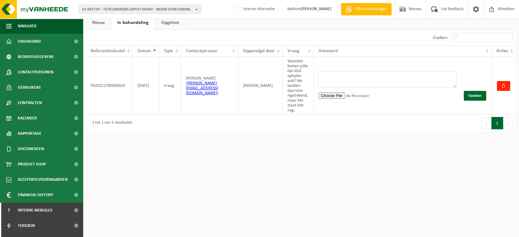
click at [95, 27] on link "Nieuw" at bounding box center [98, 23] width 25 height 14
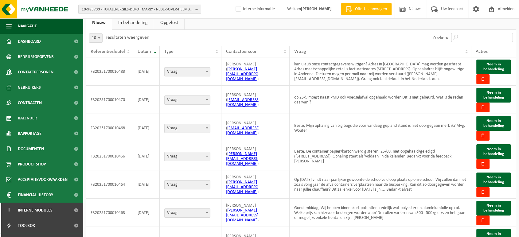
click at [468, 35] on input "Zoeken:" at bounding box center [482, 37] width 62 height 9
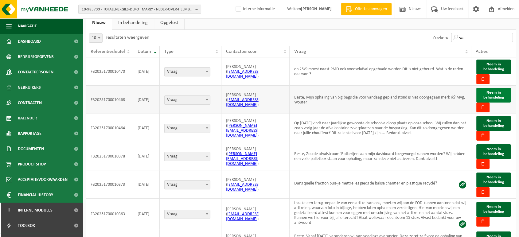
type input "val"
click at [500, 94] on span "Neem in behandeling" at bounding box center [493, 95] width 21 height 9
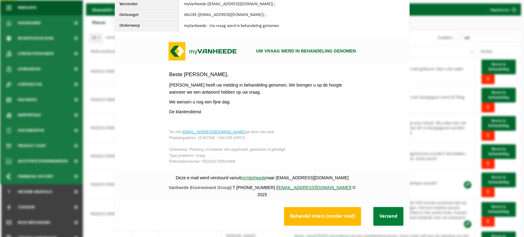
click at [385, 207] on button "Verzend" at bounding box center [388, 216] width 30 height 19
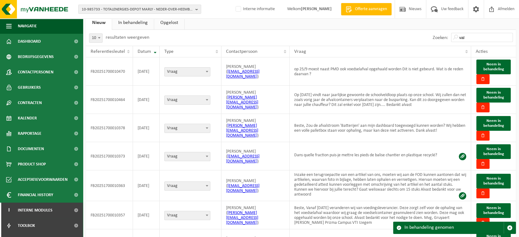
click at [144, 25] on link "In behandeling" at bounding box center [133, 23] width 42 height 14
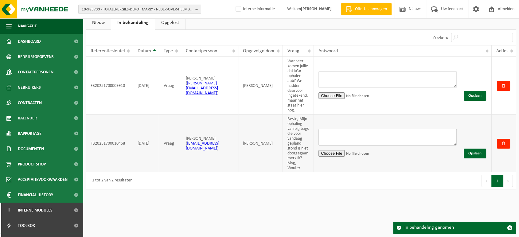
click at [371, 141] on textarea at bounding box center [388, 137] width 138 height 17
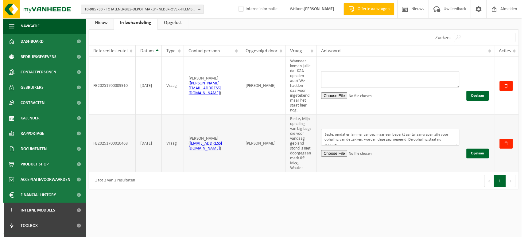
scroll to position [2, 0]
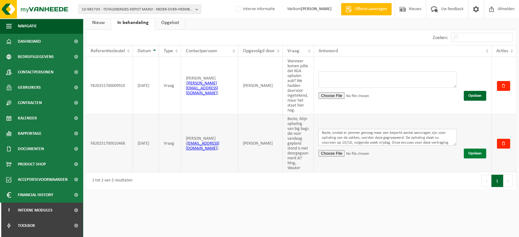
type textarea "Beste, omdat er jammer genoeg maar een beperkt aantal aanvragen zijn voor ophal…"
click at [483, 158] on button "Opslaan" at bounding box center [475, 154] width 22 height 10
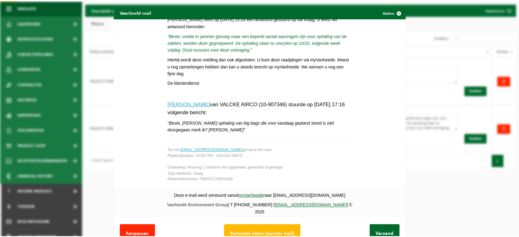
scroll to position [23, 0]
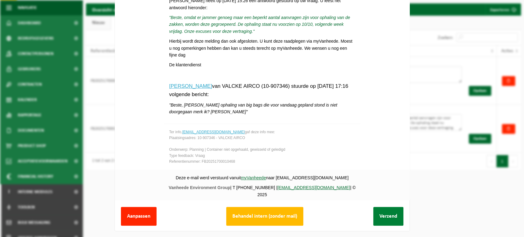
click at [383, 212] on button "Verzend" at bounding box center [388, 216] width 30 height 19
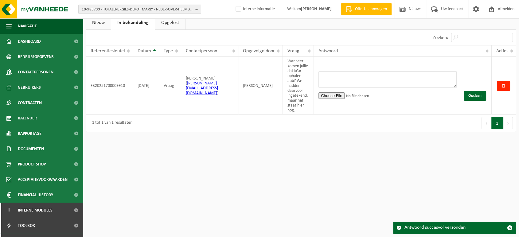
click at [246, 165] on div "10-985733 - TOTALENERGIES-DEPOT MARLY - NEDER-OVER-HEEMBEEK 01-050492 - TOTALEN…" at bounding box center [259, 174] width 519 height 384
click at [100, 23] on link "Nieuw" at bounding box center [98, 23] width 25 height 14
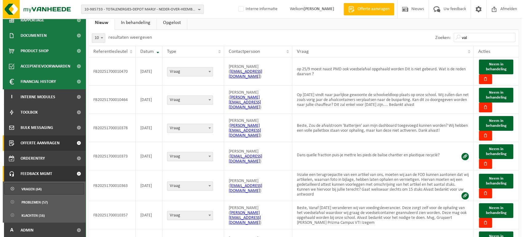
scroll to position [114, 0]
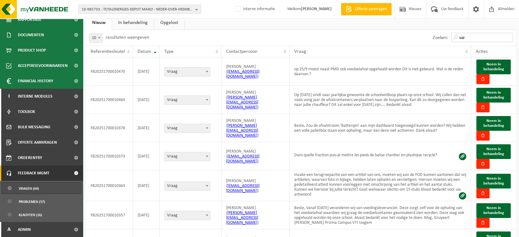
click at [498, 41] on input "val" at bounding box center [482, 37] width 62 height 9
drag, startPoint x: 490, startPoint y: 37, endPoint x: 436, endPoint y: 37, distance: 53.4
click at [436, 37] on div "Zoeken: val" at bounding box center [473, 38] width 86 height 16
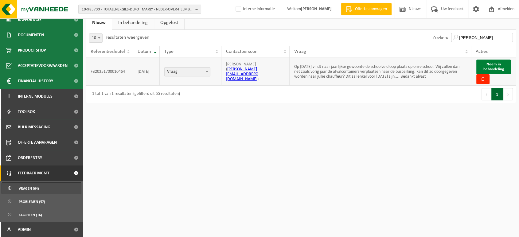
type input "maria"
click at [500, 63] on span "Neem in behandeling" at bounding box center [493, 66] width 21 height 9
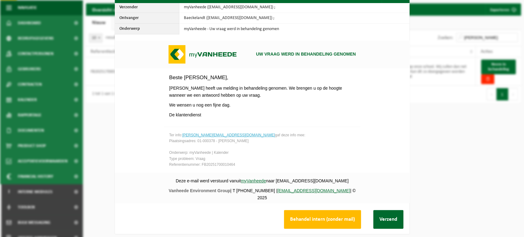
scroll to position [23, 0]
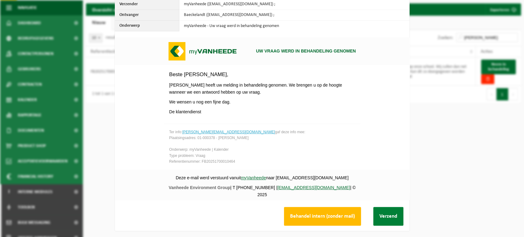
click at [386, 214] on button "Verzend" at bounding box center [388, 216] width 30 height 19
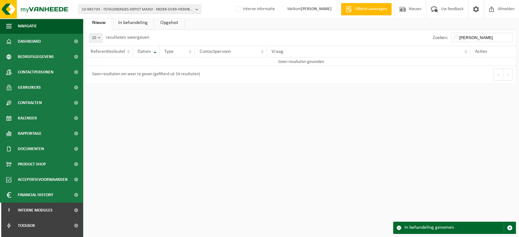
click at [132, 22] on link "In behandeling" at bounding box center [133, 23] width 42 height 14
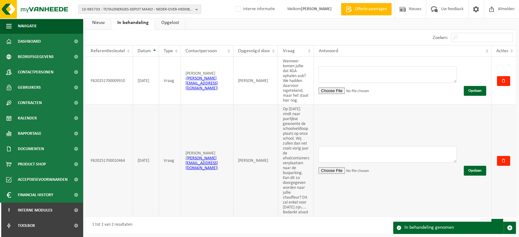
click at [409, 135] on td "Opslaan" at bounding box center [403, 161] width 178 height 112
click at [408, 158] on textarea at bounding box center [388, 154] width 138 height 17
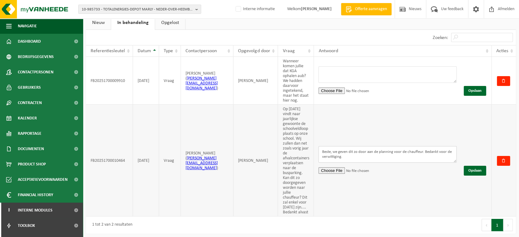
click at [349, 162] on textarea "Beste, we geven dit zo door aan de planning voor de chauffeur. Bedankt voor de …" at bounding box center [388, 154] width 138 height 17
click at [389, 156] on textarea "Beste, we geven dit zo door aan de planning voor de chauffeur. Bedankt voor de …" at bounding box center [388, 154] width 138 height 17
click at [350, 162] on textarea "Beste, we geven dit zo door aan de planning voor de chauffeur. Bedankt voor de …" at bounding box center [388, 154] width 138 height 17
type textarea "Beste, we geven dit zo door aan de planning voor de chauffeur. Bedankt voor de …"
click at [486, 175] on button "Opslaan" at bounding box center [475, 171] width 22 height 10
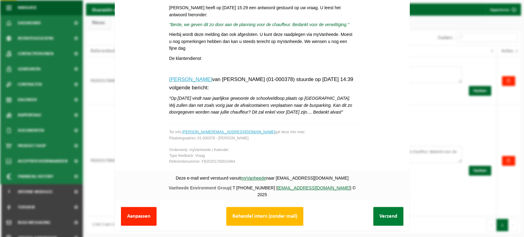
click at [374, 207] on button "Verzend" at bounding box center [388, 216] width 30 height 19
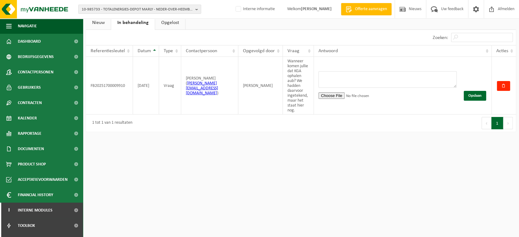
click at [350, 220] on div "10-985733 - TOTALENERGIES-DEPOT MARLY - NEDER-OVER-HEEMBEEK 01-050492 - TOTALEN…" at bounding box center [259, 174] width 519 height 384
click at [289, 186] on div "10-985733 - TOTALENERGIES-DEPOT MARLY - NEDER-OVER-HEEMBEEK 01-050492 - TOTALEN…" at bounding box center [259, 174] width 519 height 384
click at [289, 158] on div "10-985733 - TOTALENERGIES-DEPOT MARLY - NEDER-OVER-HEEMBEEK 01-050492 - TOTALEN…" at bounding box center [259, 174] width 519 height 384
click at [163, 184] on div "10-985733 - TOTALENERGIES-DEPOT MARLY - NEDER-OVER-HEEMBEEK 01-050492 - TOTALEN…" at bounding box center [259, 174] width 519 height 384
click at [101, 25] on link "Nieuw" at bounding box center [98, 23] width 25 height 14
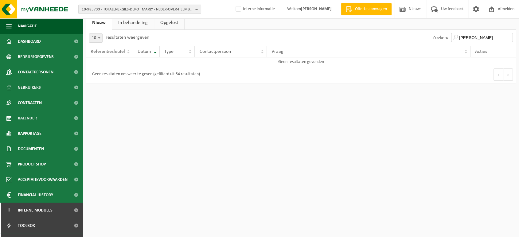
drag, startPoint x: 488, startPoint y: 37, endPoint x: 439, endPoint y: 45, distance: 50.2
click at [439, 45] on div "Zoeken: maria" at bounding box center [473, 38] width 86 height 16
paste input "01-900021"
type input "01-900021"
click at [509, 37] on input "01-900021" at bounding box center [482, 37] width 62 height 9
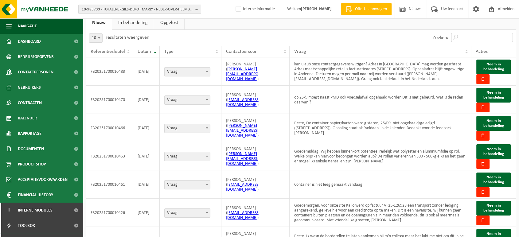
click at [479, 36] on input "Zoeken:" at bounding box center [482, 37] width 62 height 9
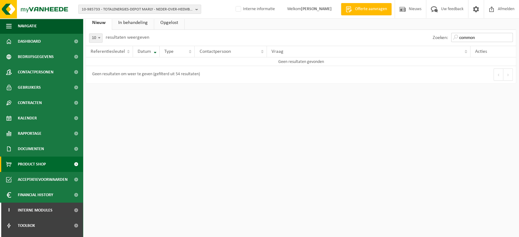
scroll to position [114, 0]
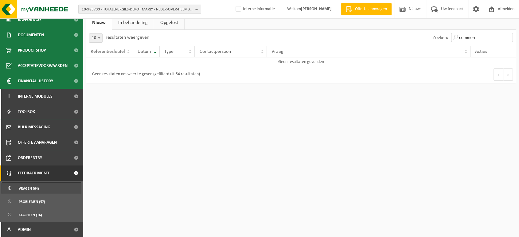
type input "common"
click at [34, 188] on span "Vragen (64)" at bounding box center [29, 189] width 20 height 12
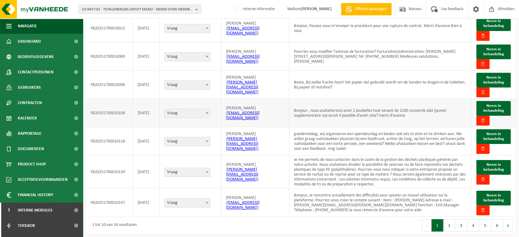
scroll to position [149, 0]
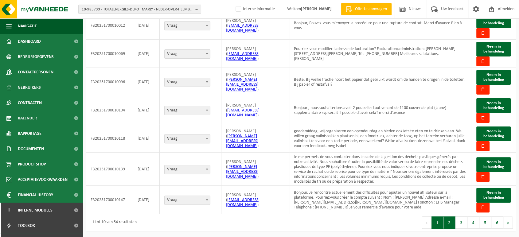
click at [451, 223] on button "2" at bounding box center [450, 223] width 12 height 12
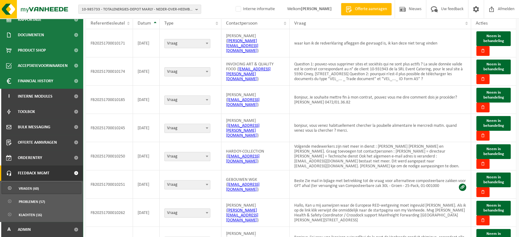
scroll to position [144, 0]
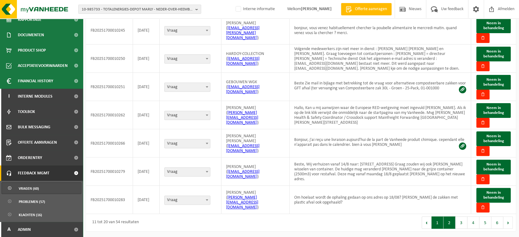
click at [436, 225] on button "1" at bounding box center [438, 223] width 12 height 12
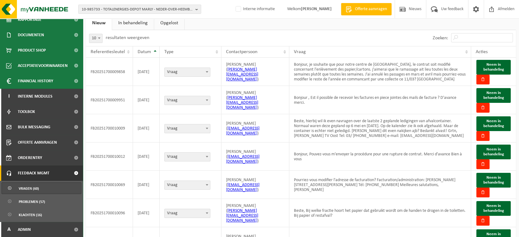
scroll to position [0, 0]
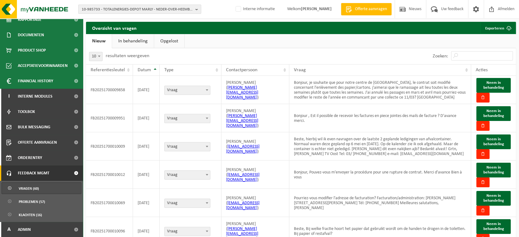
click at [159, 9] on span "10-985733 - TOTALENERGIES-DEPOT MARLY - NEDER-OVER-HEEMBEEK" at bounding box center [137, 9] width 111 height 9
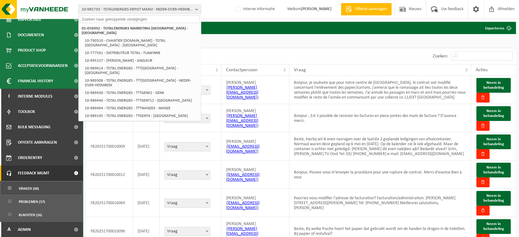
paste input "02-008572"
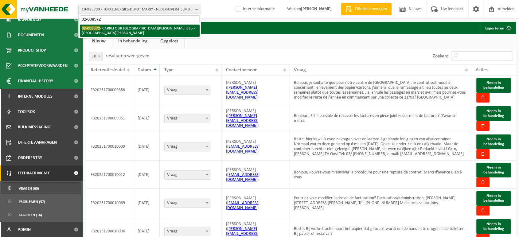
type input "02-008572"
drag, startPoint x: 118, startPoint y: 38, endPoint x: 116, endPoint y: 27, distance: 10.9
click at [116, 27] on li "02-008572 - CARREFOUR SINT-DENIJS-WESTREM 625 - SINT-DENIJS-WESTREM" at bounding box center [140, 31] width 120 height 12
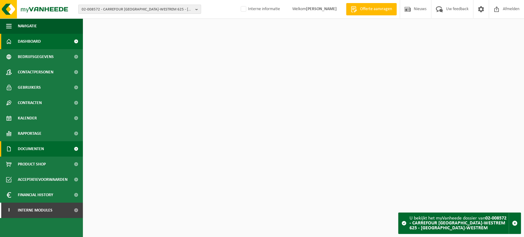
click at [44, 150] on link "Documenten" at bounding box center [41, 148] width 83 height 15
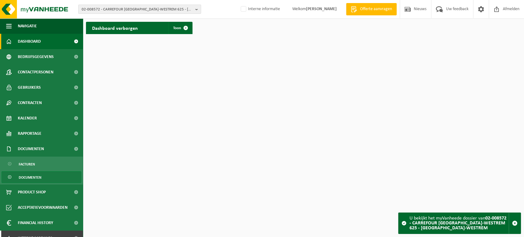
click at [36, 176] on span "Documenten" at bounding box center [30, 178] width 23 height 12
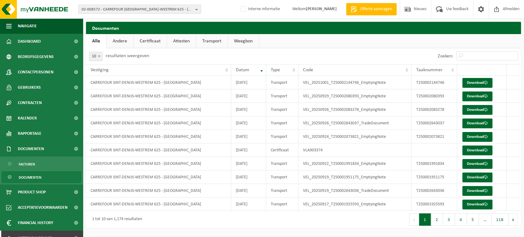
click at [150, 39] on link "Certificaat" at bounding box center [150, 41] width 33 height 14
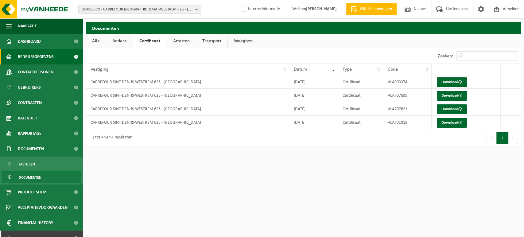
click at [42, 56] on span "Bedrijfsgegevens" at bounding box center [36, 56] width 36 height 15
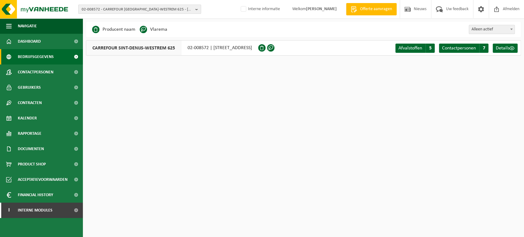
click at [186, 8] on span "02-008572 - CARREFOUR [GEOGRAPHIC_DATA]-WESTREM 625 - [GEOGRAPHIC_DATA]-WESTREM" at bounding box center [137, 9] width 111 height 9
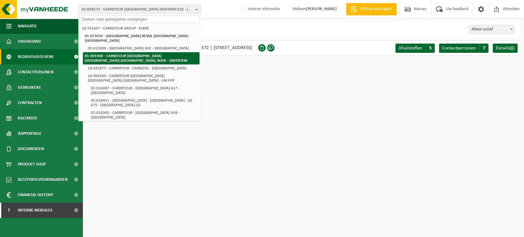
click at [116, 54] on strong "01-001900 - CARREFOUR [GEOGRAPHIC_DATA] [GEOGRAPHIC_DATA]-[GEOGRAPHIC_DATA]. BO…" at bounding box center [136, 58] width 103 height 9
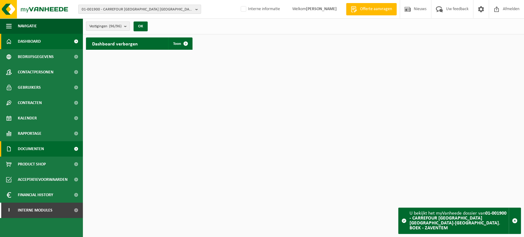
click at [26, 147] on span "Documenten" at bounding box center [31, 148] width 26 height 15
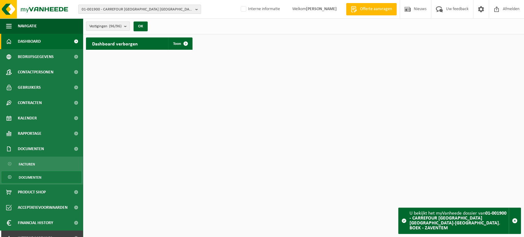
click at [23, 178] on span "Documenten" at bounding box center [30, 178] width 23 height 12
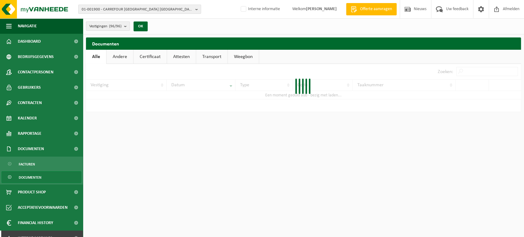
click at [183, 58] on link "Attesten" at bounding box center [181, 57] width 29 height 14
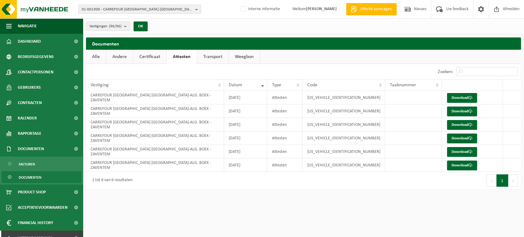
click at [157, 55] on link "Certificaat" at bounding box center [149, 57] width 33 height 14
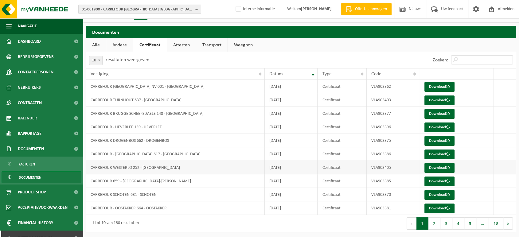
scroll to position [12, 0]
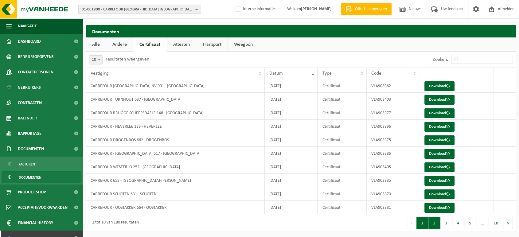
click at [431, 224] on button "2" at bounding box center [434, 223] width 12 height 12
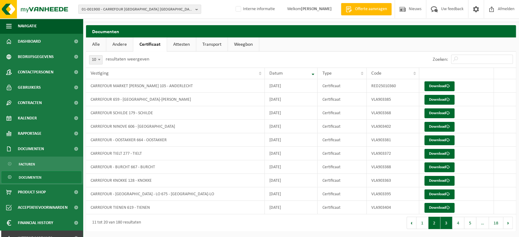
click at [445, 227] on button "3" at bounding box center [446, 223] width 12 height 12
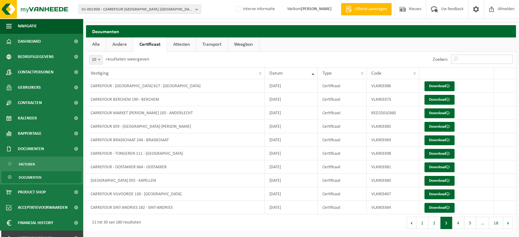
click at [482, 60] on input "Zoeken:" at bounding box center [482, 59] width 62 height 9
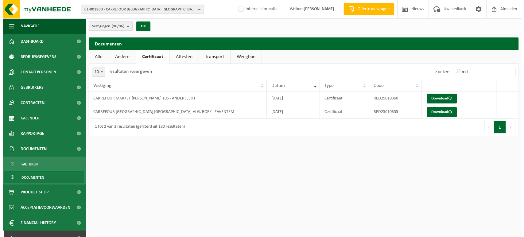
scroll to position [0, 0]
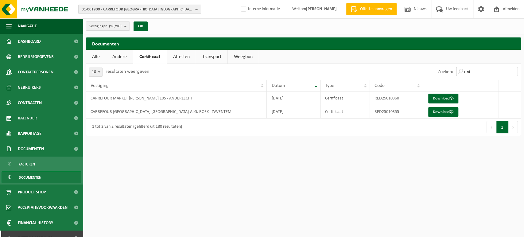
type input "red"
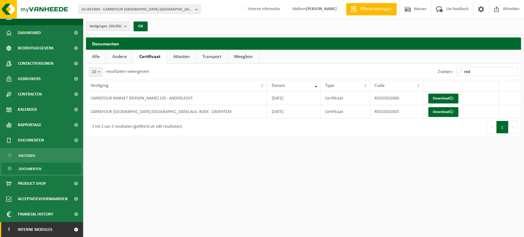
click at [47, 230] on span "Interne modules" at bounding box center [35, 229] width 35 height 15
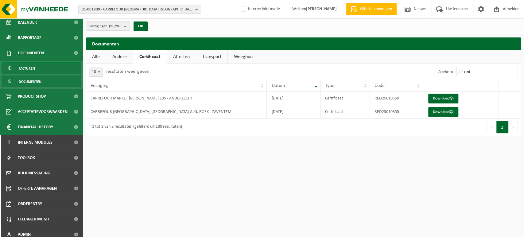
scroll to position [101, 0]
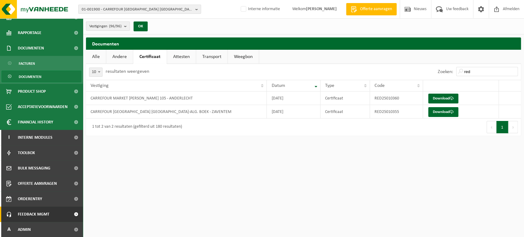
click at [40, 210] on span "Feedback MGMT" at bounding box center [34, 214] width 32 height 15
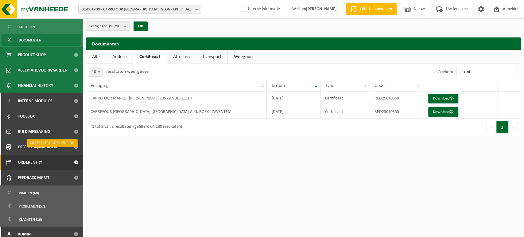
scroll to position [142, 0]
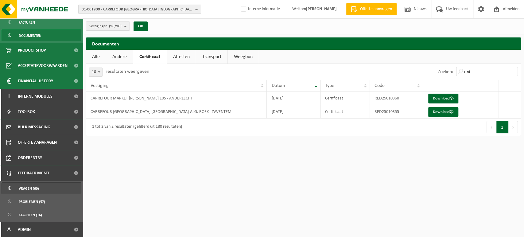
click at [25, 187] on span "Vragen (60)" at bounding box center [29, 189] width 20 height 12
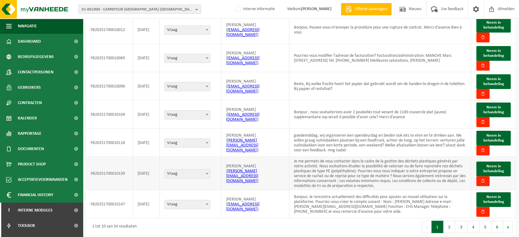
scroll to position [149, 0]
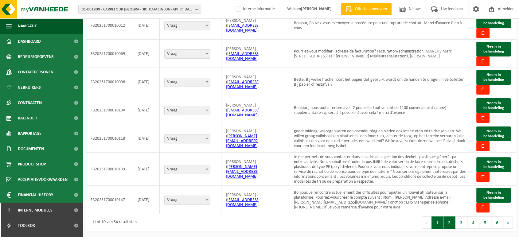
click at [448, 222] on button "2" at bounding box center [450, 223] width 12 height 12
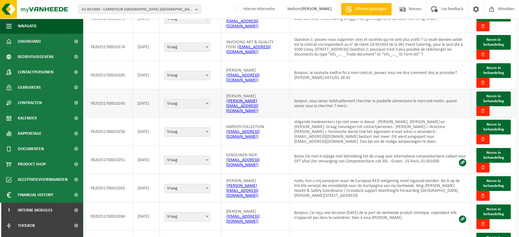
scroll to position [0, 0]
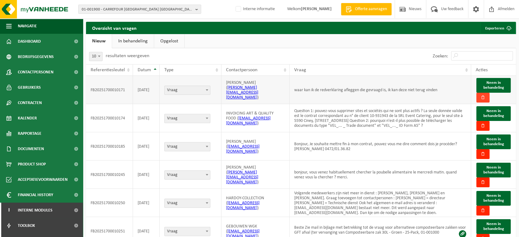
click at [486, 98] on button "button" at bounding box center [482, 98] width 13 height 10
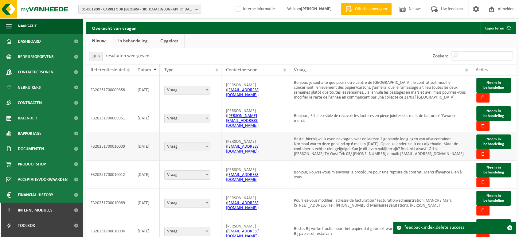
click at [340, 149] on td "Beste, hierbij wil ik even navragen over de laatste 2 geplande ledigingen van a…" at bounding box center [380, 146] width 182 height 28
click at [369, 102] on td "Bonjour, je souhaite que pour notre centre de Namur, le contrat soit modifié co…" at bounding box center [380, 90] width 182 height 28
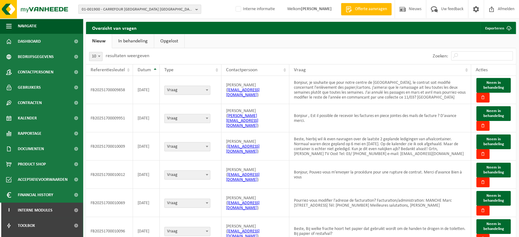
click at [139, 8] on span "01-001900 - CARREFOUR BELGIUM NV-ALG. BOEK - ZAVENTEM" at bounding box center [137, 9] width 111 height 9
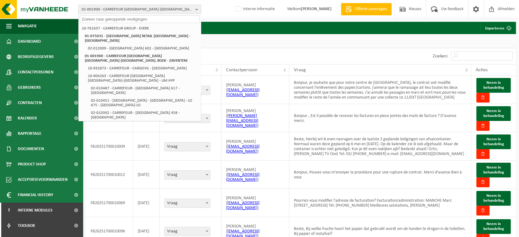
paste input "10-798799"
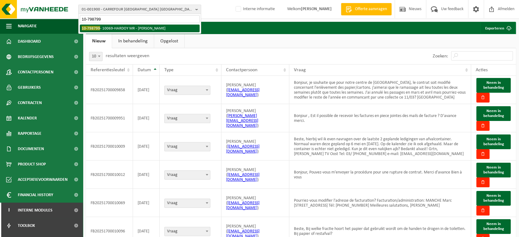
type input "10-798799"
click at [128, 29] on li "10-798799 - 10069-HARDOY MR - ARDOOIE" at bounding box center [140, 29] width 120 height 8
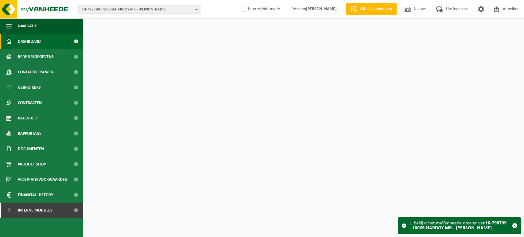
click at [38, 69] on span "Contactpersonen" at bounding box center [36, 71] width 36 height 15
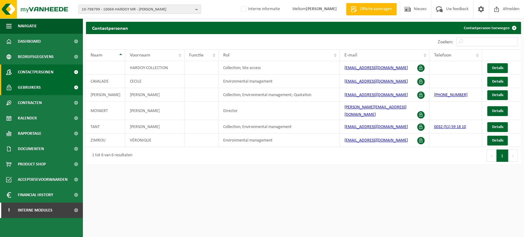
click at [69, 86] on link "Gebruikers" at bounding box center [41, 87] width 83 height 15
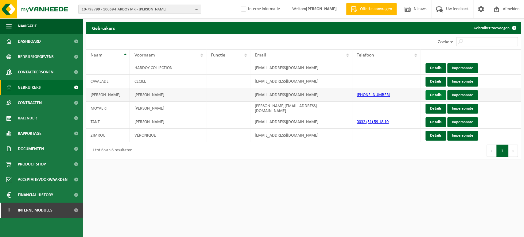
click at [432, 98] on link "Details" at bounding box center [436, 95] width 21 height 10
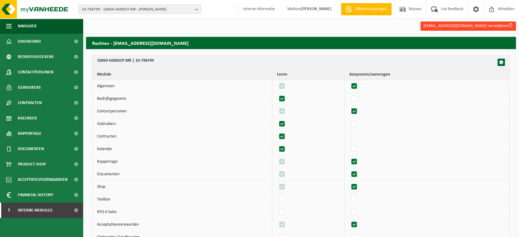
click at [482, 29] on button "y.guillemyn@orpea.net verwijderen" at bounding box center [468, 25] width 96 height 9
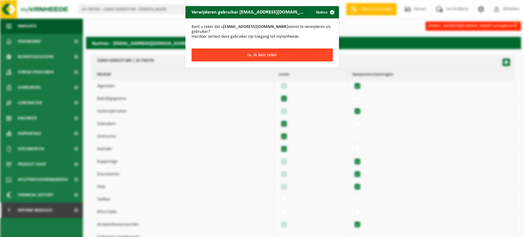
click at [278, 52] on button "Ja, ik ben zeker" at bounding box center [262, 55] width 141 height 13
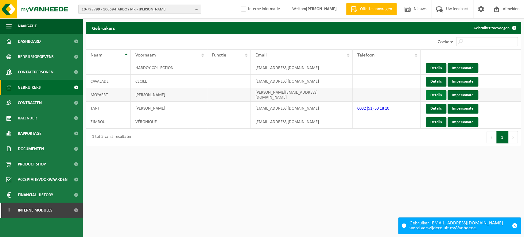
click at [436, 95] on link "Details" at bounding box center [436, 95] width 21 height 10
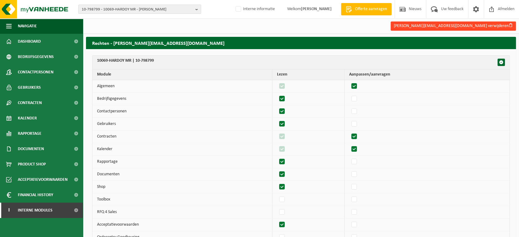
click at [489, 24] on button "[PERSON_NAME][EMAIL_ADDRESS][DOMAIN_NAME] verwijderen" at bounding box center [453, 25] width 125 height 9
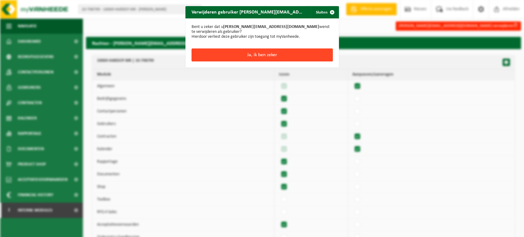
click at [290, 49] on button "Ja, ik ben zeker" at bounding box center [262, 55] width 141 height 13
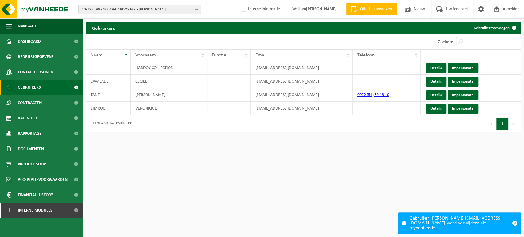
click at [333, 155] on html "10-798799 - 10069-HARDOY MR - [GEOGRAPHIC_DATA] 10-777016 - EMEIS [GEOGRAPHIC_D…" at bounding box center [262, 118] width 524 height 237
drag, startPoint x: 440, startPoint y: 166, endPoint x: 436, endPoint y: 168, distance: 3.7
click at [436, 168] on html "10-798799 - 10069-HARDOY MR - ARDOOIE 10-777016 - EMEIS BELGIUM-LUXEMBOURG SA -…" at bounding box center [262, 118] width 524 height 237
click at [49, 71] on span "Contactpersonen" at bounding box center [36, 71] width 36 height 15
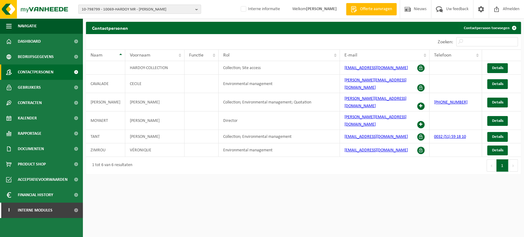
click at [279, 169] on html "10-798799 - 10069-HARDOY MR - [GEOGRAPHIC_DATA] 10-777016 - EMEIS [GEOGRAPHIC_D…" at bounding box center [262, 118] width 524 height 237
drag, startPoint x: 401, startPoint y: 121, endPoint x: 334, endPoint y: 127, distance: 67.0
click at [334, 130] on tr "TANT BRECHT Collection; Environmental management [EMAIL_ADDRESS][DOMAIN_NAME] 0…" at bounding box center [303, 137] width 435 height 14
copy tr "[EMAIL_ADDRESS][DOMAIN_NAME]"
click at [309, 179] on html "10-798799 - 10069-HARDOY MR - [GEOGRAPHIC_DATA] 10-777016 - EMEIS [GEOGRAPHIC_D…" at bounding box center [262, 118] width 524 height 237
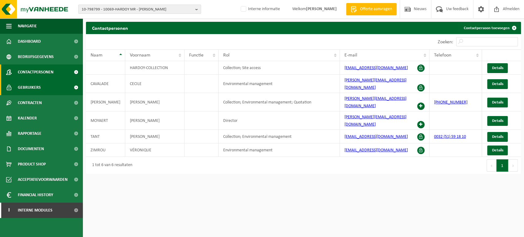
click at [35, 92] on span "Gebruikers" at bounding box center [29, 87] width 23 height 15
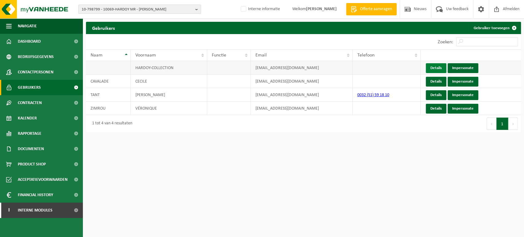
click at [434, 69] on link "Details" at bounding box center [436, 68] width 21 height 10
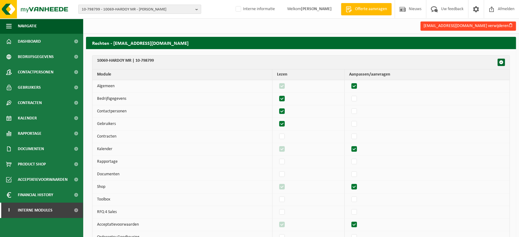
click at [482, 24] on button "[EMAIL_ADDRESS][DOMAIN_NAME] verwijderen" at bounding box center [468, 25] width 96 height 9
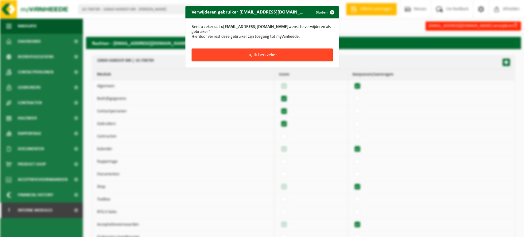
click at [307, 49] on button "Ja, ik ben zeker" at bounding box center [262, 55] width 141 height 13
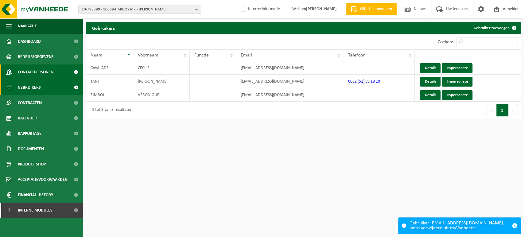
click at [43, 67] on span "Contactpersonen" at bounding box center [36, 71] width 36 height 15
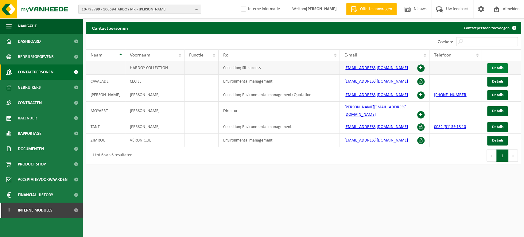
click at [494, 66] on span "Details" at bounding box center [497, 68] width 11 height 4
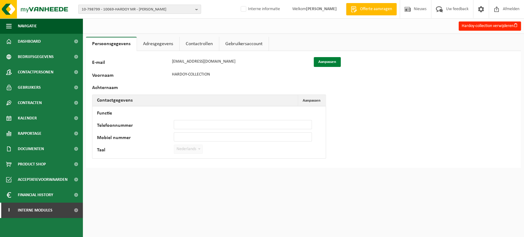
click at [331, 63] on button "Aanpassen" at bounding box center [327, 62] width 27 height 10
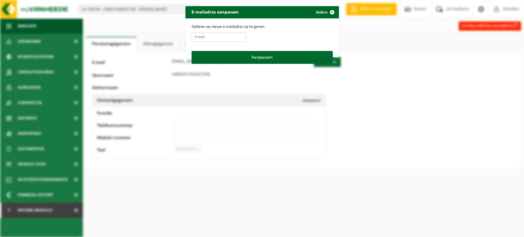
click at [225, 34] on input "E-mail" at bounding box center [219, 37] width 55 height 9
paste input "[EMAIL_ADDRESS][DOMAIN_NAME]"
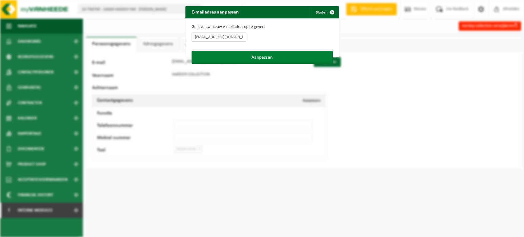
type input "[EMAIL_ADDRESS][DOMAIN_NAME]"
click at [279, 56] on button "Aanpassen" at bounding box center [262, 57] width 141 height 13
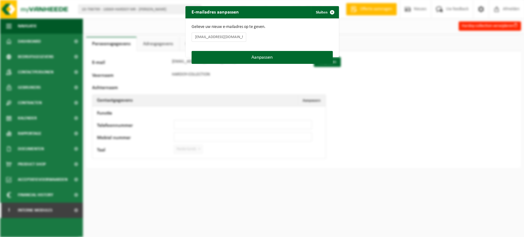
type input "hardoy@emeis.com"
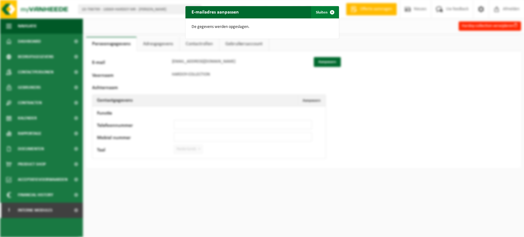
click at [327, 14] on span "button" at bounding box center [332, 12] width 12 height 12
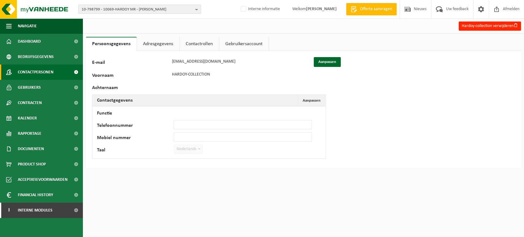
click at [49, 74] on span "Contactpersonen" at bounding box center [36, 71] width 36 height 15
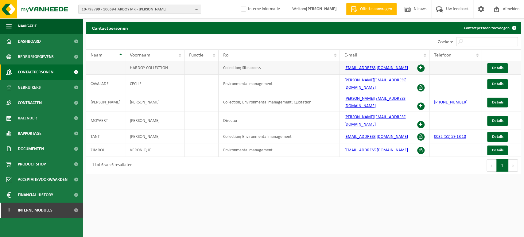
click at [420, 68] on span at bounding box center [420, 67] width 7 height 7
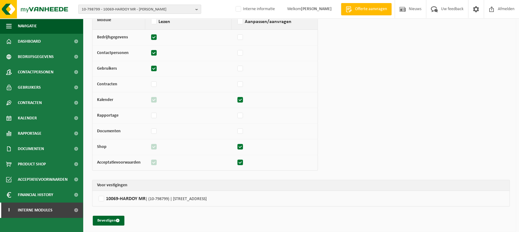
scroll to position [52, 0]
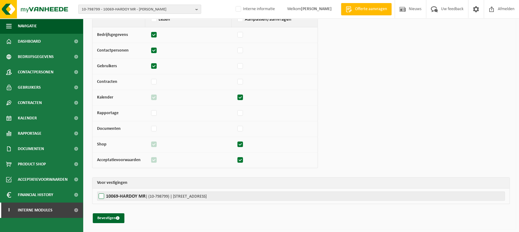
click at [138, 193] on label"] "10069-HARDOY MR | (10-798799) | [STREET_ADDRESS]" at bounding box center [301, 196] width 408 height 9
click at [138, 193] on input "10069-HARDOY MR | (10-798799) | [STREET_ADDRESS]" at bounding box center [356, 196] width 519 height 9
checkbox input "true"
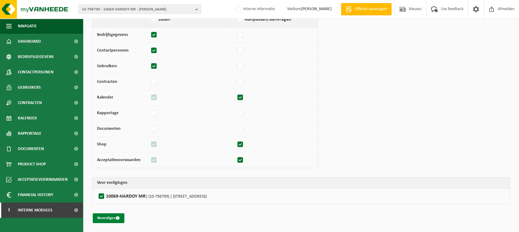
click at [115, 217] on button "Bevestigen" at bounding box center [109, 218] width 32 height 10
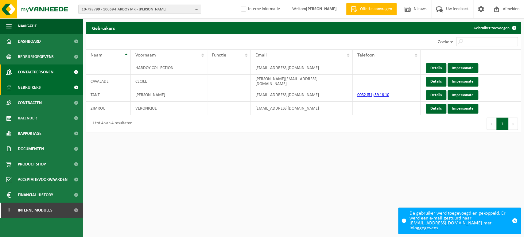
click at [74, 69] on span at bounding box center [76, 71] width 14 height 15
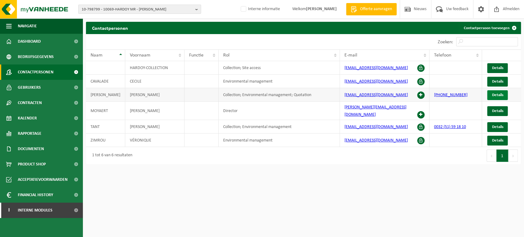
click at [500, 96] on span "Details" at bounding box center [497, 95] width 11 height 4
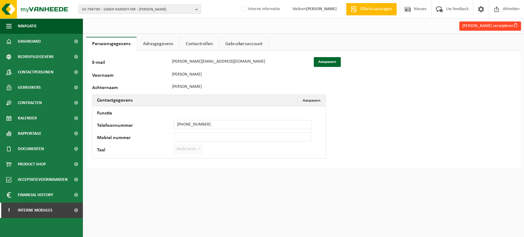
click at [490, 24] on button "[PERSON_NAME] verwijderen" at bounding box center [490, 25] width 62 height 9
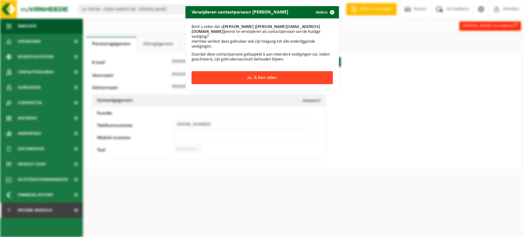
click at [258, 73] on button "Ja, ik ben zeker" at bounding box center [262, 77] width 141 height 13
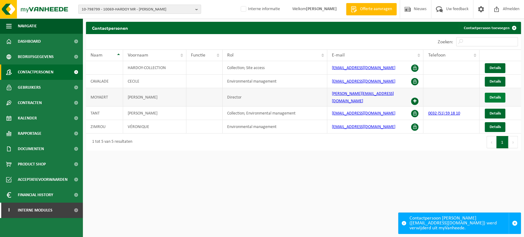
click at [493, 98] on link "Details" at bounding box center [495, 98] width 21 height 10
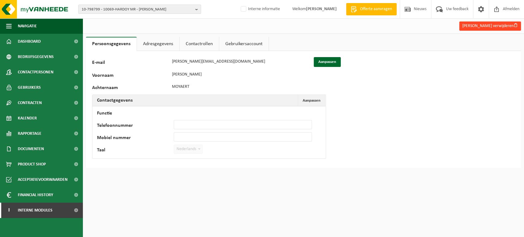
click at [506, 24] on button "Kathleen Moyaert verwijderen" at bounding box center [490, 25] width 62 height 9
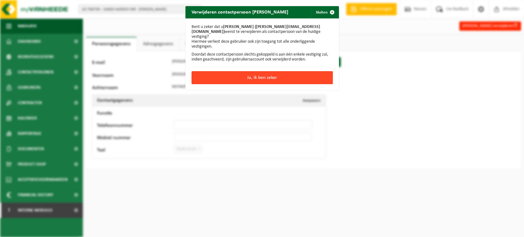
click at [312, 73] on button "Ja, ik ben zeker" at bounding box center [262, 77] width 141 height 13
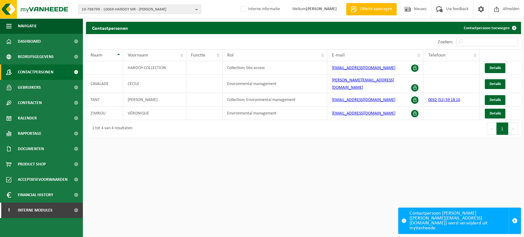
click at [296, 213] on html "10-798799 - 10069-HARDOY MR - [GEOGRAPHIC_DATA] 10-777016 - EMEIS [GEOGRAPHIC_D…" at bounding box center [262, 118] width 524 height 237
click at [45, 214] on span "Interne modules" at bounding box center [35, 210] width 35 height 15
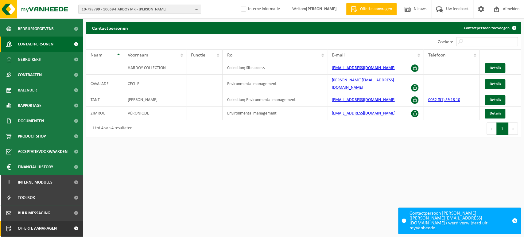
scroll to position [73, 0]
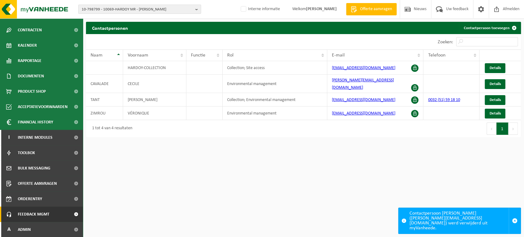
click at [24, 213] on span "Feedback MGMT" at bounding box center [34, 214] width 32 height 15
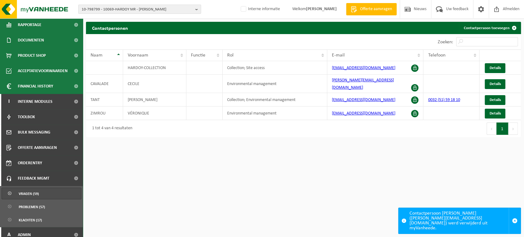
scroll to position [114, 0]
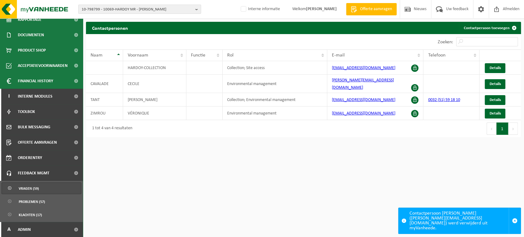
click at [44, 190] on link "Vragen (59)" at bounding box center [42, 188] width 80 height 12
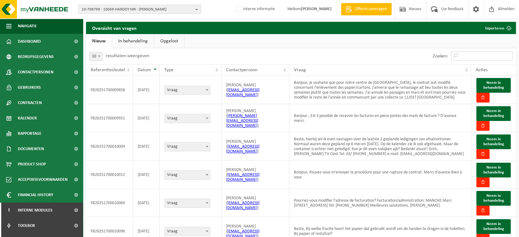
click at [485, 55] on input "Zoeken:" at bounding box center [482, 55] width 62 height 9
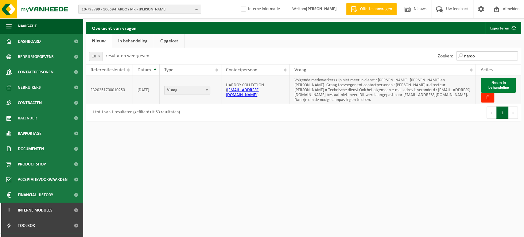
type input "hardo"
click at [507, 82] on button "Neem in behandeling" at bounding box center [498, 85] width 35 height 15
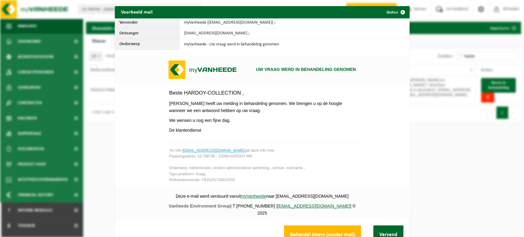
scroll to position [23, 0]
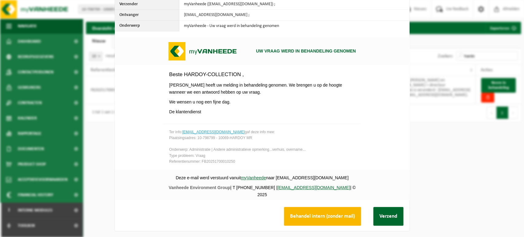
click at [311, 213] on button "Behandel intern (zonder mail)" at bounding box center [322, 216] width 77 height 19
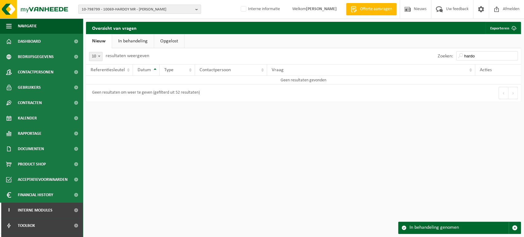
click at [128, 40] on link "In behandeling" at bounding box center [133, 41] width 42 height 14
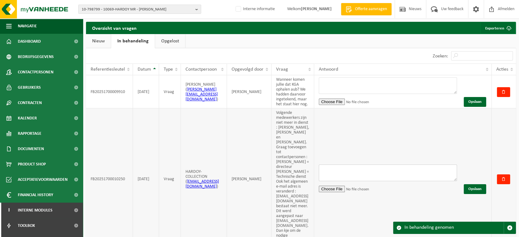
click at [408, 170] on textarea at bounding box center [388, 173] width 138 height 17
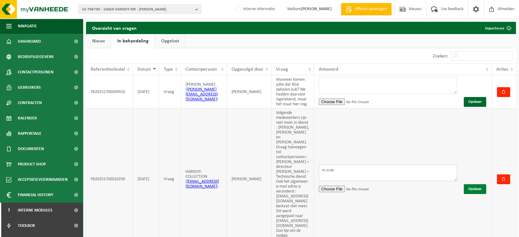
type textarea "In orde"
click at [477, 184] on button "Opslaan" at bounding box center [475, 189] width 22 height 10
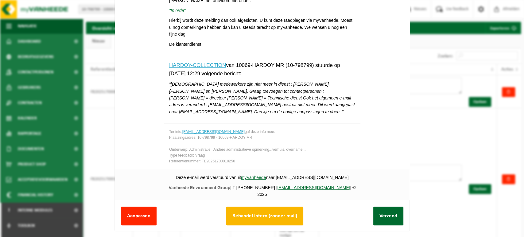
click at [256, 213] on button "Behandel intern (zonder mail)" at bounding box center [264, 216] width 77 height 19
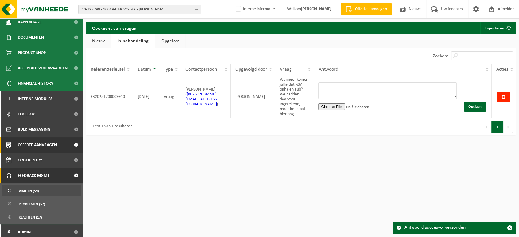
scroll to position [114, 0]
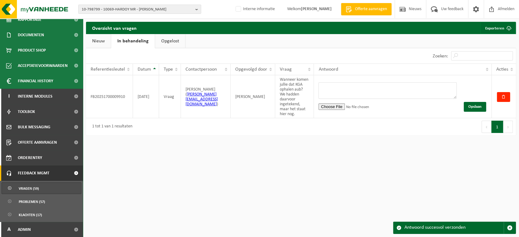
click at [35, 191] on span "Vragen (59)" at bounding box center [29, 189] width 20 height 12
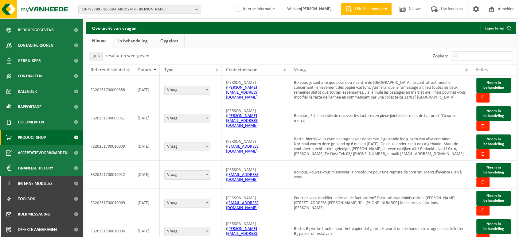
scroll to position [114, 0]
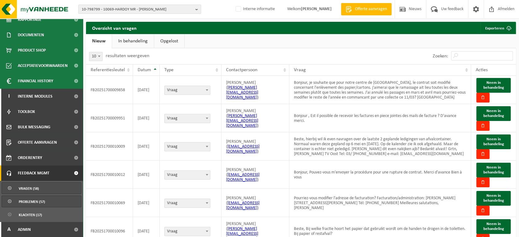
click at [29, 200] on span "Problemen (57)" at bounding box center [32, 202] width 26 height 12
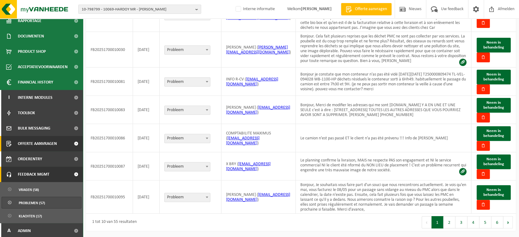
scroll to position [114, 0]
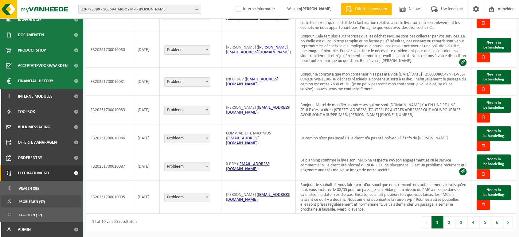
click at [164, 9] on span "10-798799 - 10069-HARDOY MR - ARDOOIE" at bounding box center [137, 9] width 111 height 9
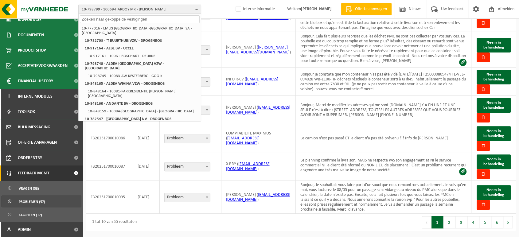
paste input "10-774471"
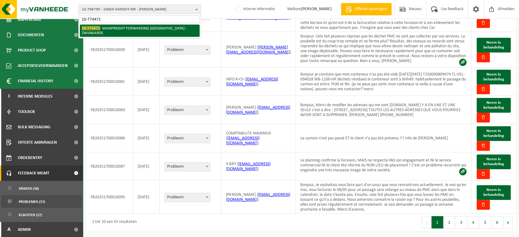
type input "10-774471"
click at [106, 27] on li "10-774471 - MAINFREIGHT FORWARDING BELGIUM - ZWIJNAARDE" at bounding box center [140, 31] width 120 height 12
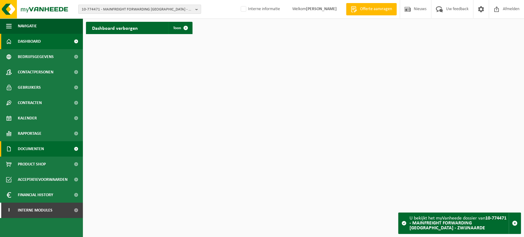
click at [21, 151] on span "Documenten" at bounding box center [31, 148] width 26 height 15
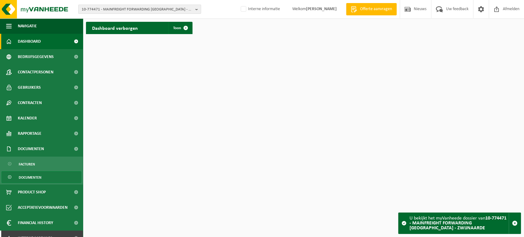
click at [27, 180] on span "Documenten" at bounding box center [30, 178] width 23 height 12
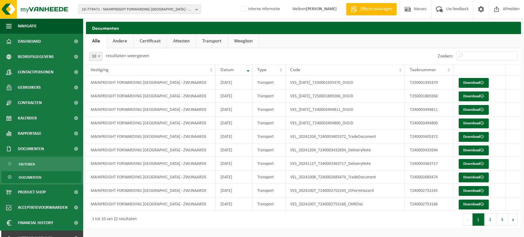
click at [145, 44] on link "Certificaat" at bounding box center [150, 41] width 33 height 14
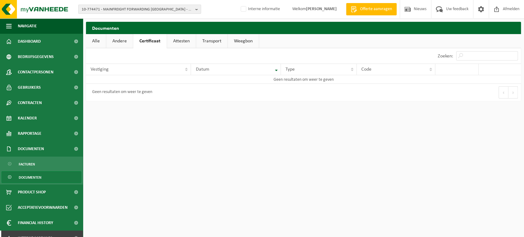
click at [100, 41] on link "Alle" at bounding box center [96, 41] width 20 height 14
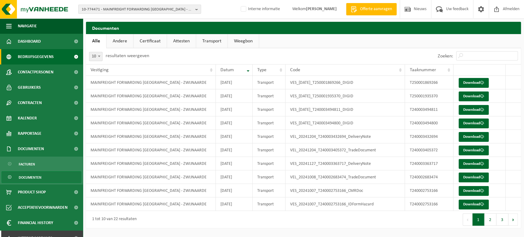
click at [51, 58] on span "Bedrijfsgegevens" at bounding box center [36, 56] width 36 height 15
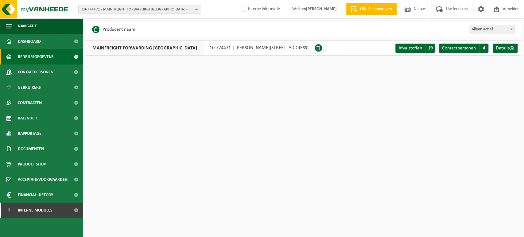
click at [152, 7] on span "10-774471 - MAINFREIGHT FORWARDING [GEOGRAPHIC_DATA] - ZWIJNAARDE" at bounding box center [137, 9] width 111 height 9
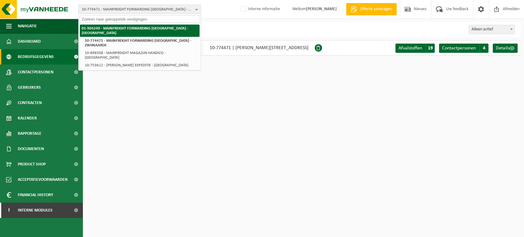
click at [141, 27] on strong "01-904249 - MAINFREIGHT FORWARDING [GEOGRAPHIC_DATA] - [GEOGRAPHIC_DATA]" at bounding box center [135, 30] width 107 height 9
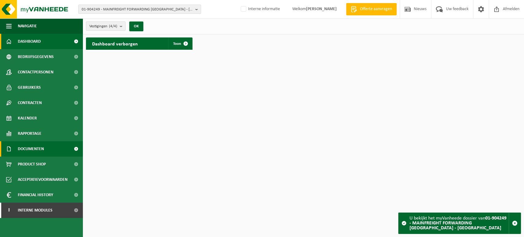
click at [28, 146] on span "Documenten" at bounding box center [31, 148] width 26 height 15
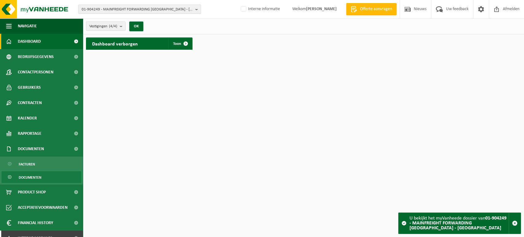
click at [29, 174] on span "Documenten" at bounding box center [30, 178] width 23 height 12
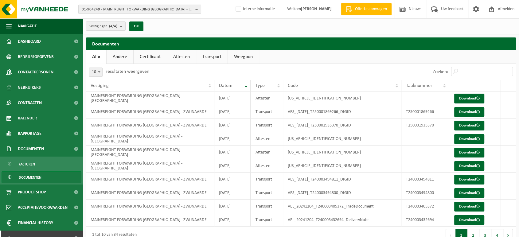
click at [147, 56] on link "Certificaat" at bounding box center [150, 57] width 33 height 14
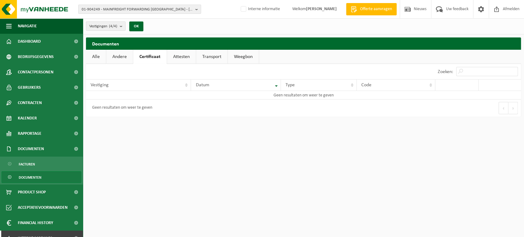
click at [95, 58] on link "Alle" at bounding box center [96, 57] width 20 height 14
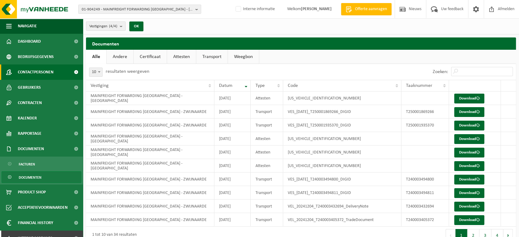
click at [53, 69] on span "Contactpersonen" at bounding box center [36, 71] width 36 height 15
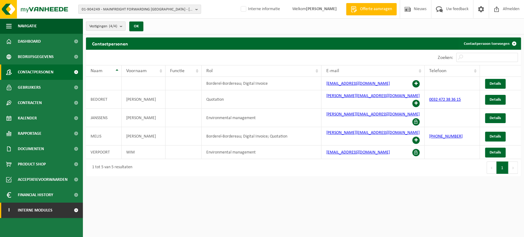
click at [51, 206] on span "Interne modules" at bounding box center [35, 210] width 35 height 15
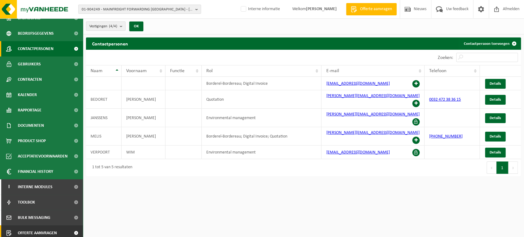
scroll to position [73, 0]
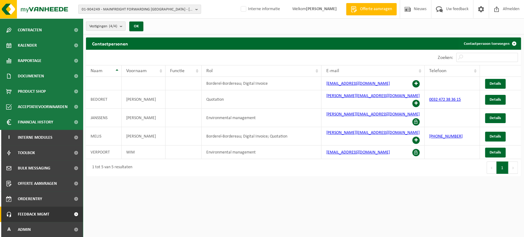
click at [43, 213] on span "Feedback MGMT" at bounding box center [34, 214] width 32 height 15
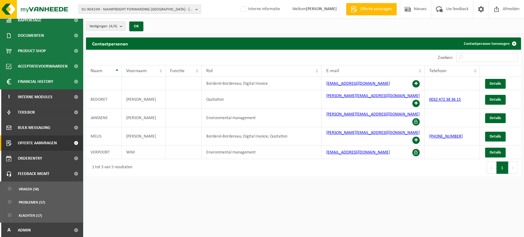
scroll to position [114, 0]
click at [45, 185] on link "Vragen (58)" at bounding box center [42, 188] width 80 height 12
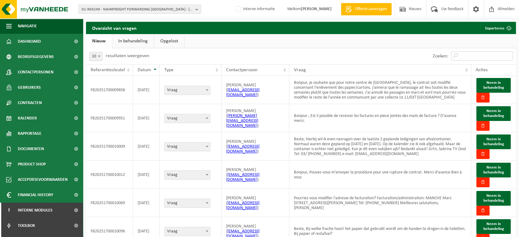
click at [500, 54] on input "Zoeken:" at bounding box center [482, 55] width 62 height 9
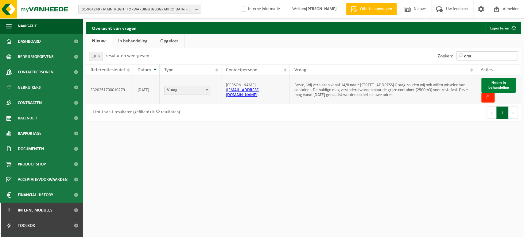
type input "grui"
click at [500, 86] on span "Neem in behandeling" at bounding box center [498, 85] width 21 height 9
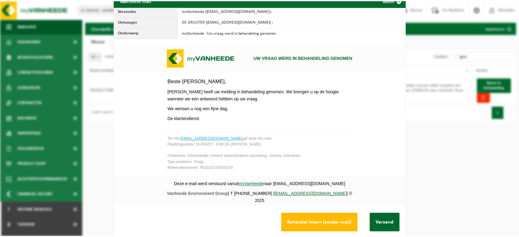
scroll to position [23, 0]
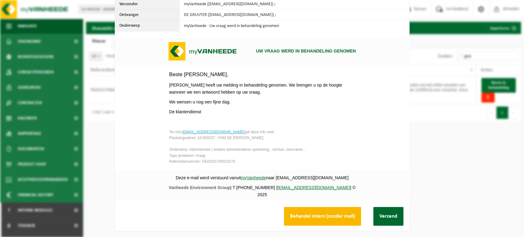
drag, startPoint x: 308, startPoint y: 204, endPoint x: 307, endPoint y: 208, distance: 3.4
click at [307, 208] on button "Behandel intern (zonder mail)" at bounding box center [322, 216] width 77 height 19
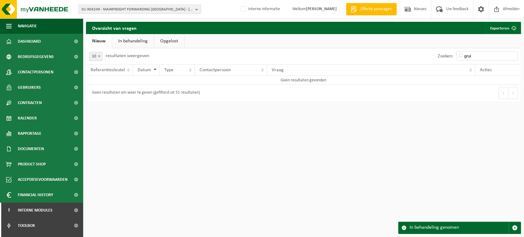
click at [128, 45] on link "In behandeling" at bounding box center [133, 41] width 42 height 14
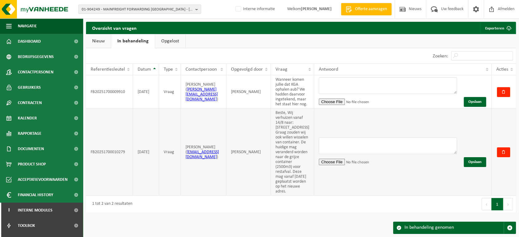
scroll to position [36, 0]
click at [358, 145] on textarea at bounding box center [388, 146] width 138 height 17
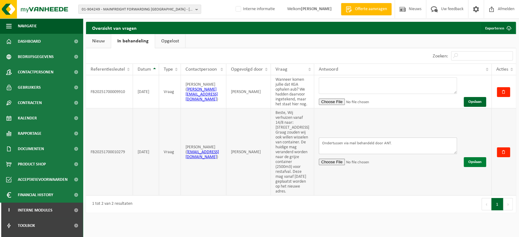
type textarea "Ondertussen via mail behandeld door ANT."
click at [475, 162] on button "Opslaan" at bounding box center [475, 162] width 22 height 10
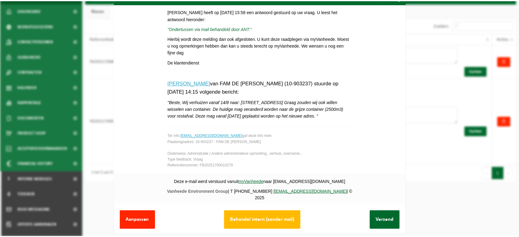
scroll to position [23, 0]
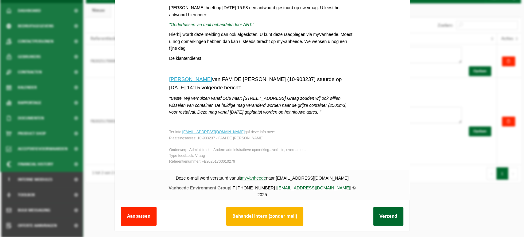
click at [252, 210] on button "Behandel intern (zonder mail)" at bounding box center [264, 216] width 77 height 19
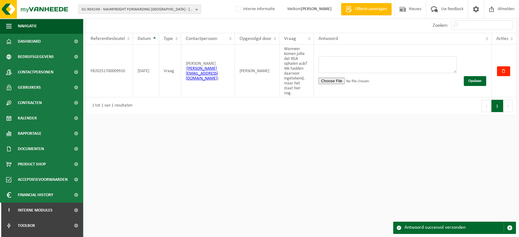
click at [280, 201] on div "01-904249 - MAINFREIGHT FORWARDING [GEOGRAPHIC_DATA] - [GEOGRAPHIC_DATA] 01-904…" at bounding box center [259, 103] width 519 height 268
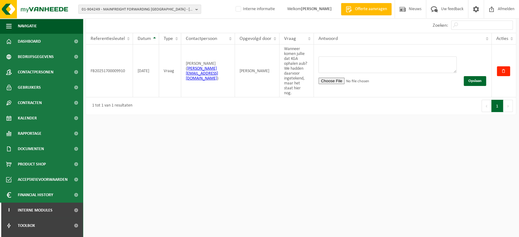
click at [344, 158] on div "01-904249 - MAINFREIGHT FORWARDING [GEOGRAPHIC_DATA] - [GEOGRAPHIC_DATA] 01-904…" at bounding box center [259, 103] width 519 height 268
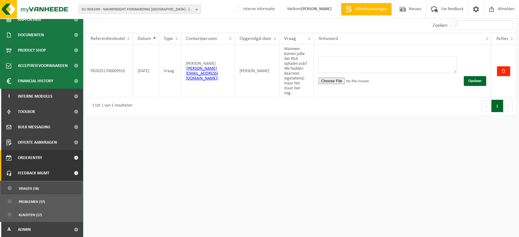
scroll to position [0, 0]
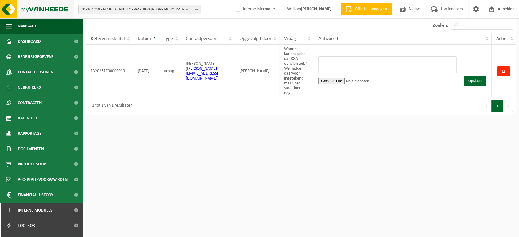
click at [56, 13] on img at bounding box center [37, 9] width 74 height 18
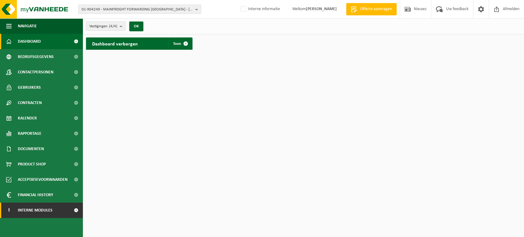
click at [42, 211] on span "Interne modules" at bounding box center [35, 210] width 35 height 15
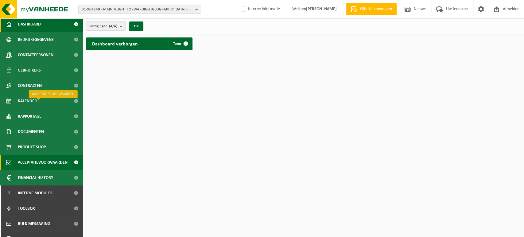
scroll to position [73, 0]
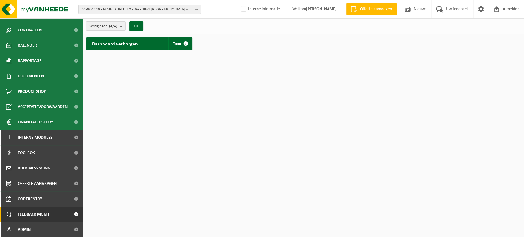
click at [39, 217] on span "Feedback MGMT" at bounding box center [34, 214] width 32 height 15
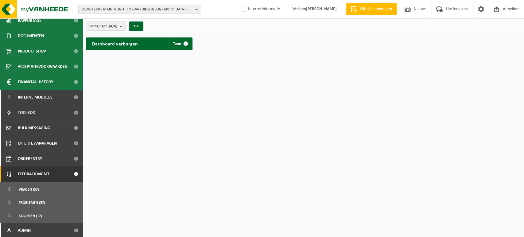
scroll to position [114, 0]
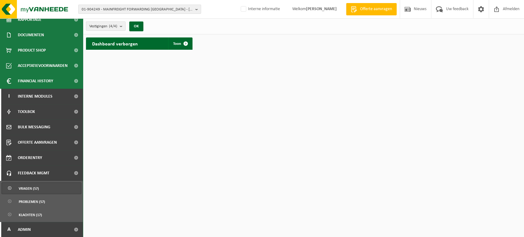
click at [26, 189] on span "Vragen (57)" at bounding box center [29, 189] width 20 height 12
